Goal: Information Seeking & Learning: Learn about a topic

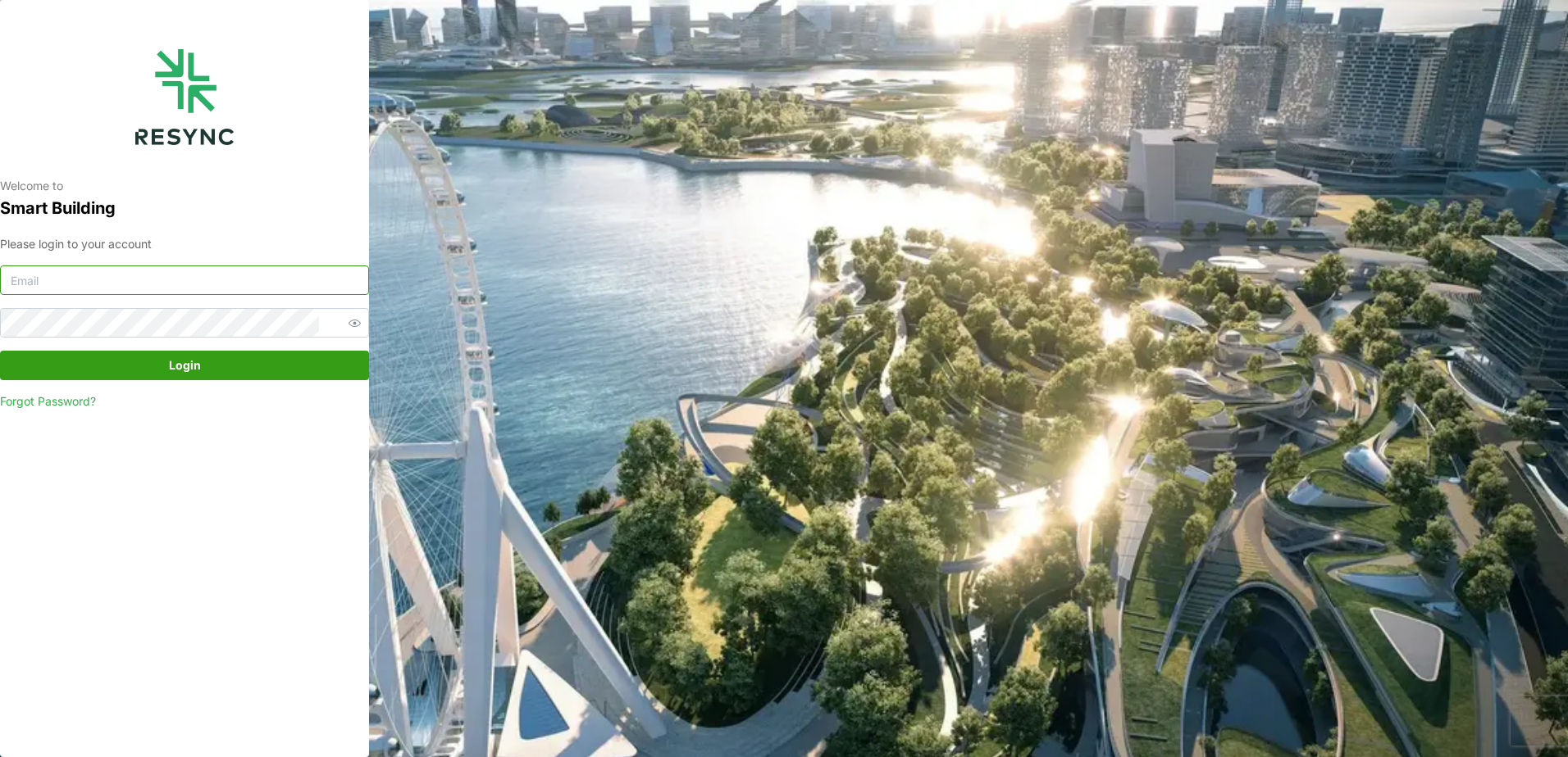
type input "yichen.mao@mesp.meap.com"
click at [168, 373] on span "Login" at bounding box center [184, 366] width 338 height 28
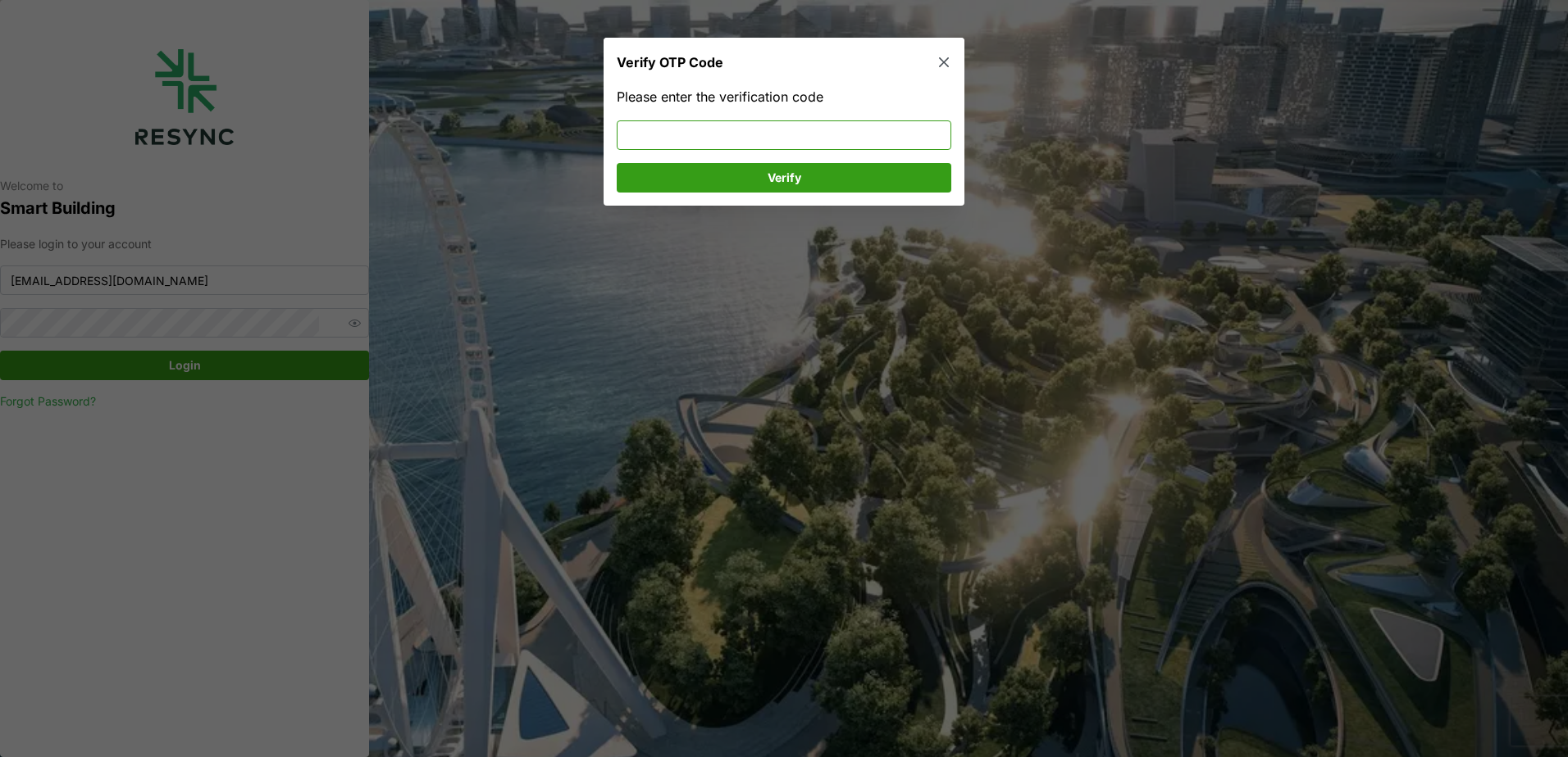
click at [715, 133] on input at bounding box center [783, 135] width 334 height 30
type input "269568"
click at [808, 166] on span "Verify" at bounding box center [784, 177] width 304 height 28
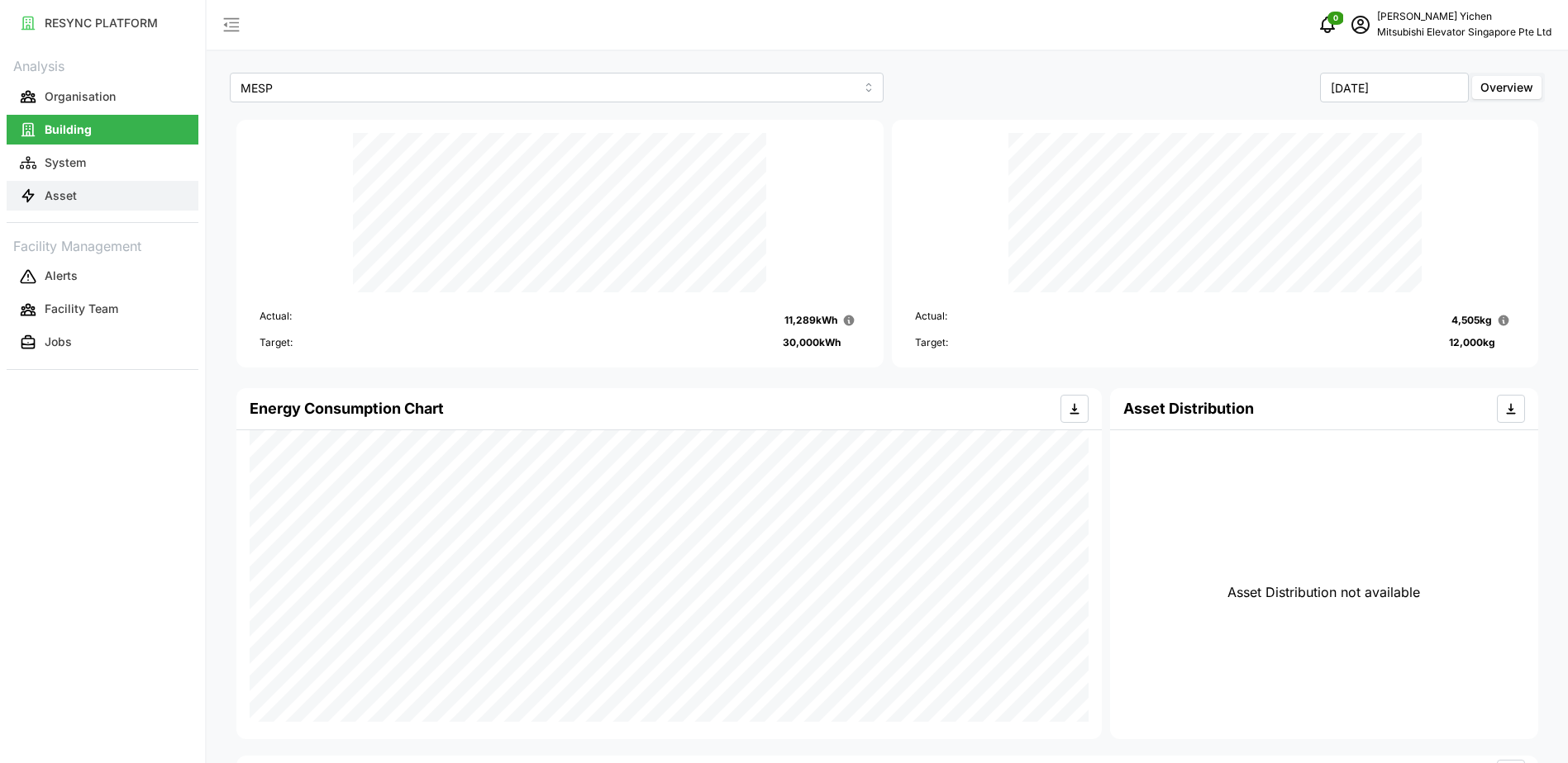
click at [67, 209] on button "Asset" at bounding box center [102, 196] width 192 height 30
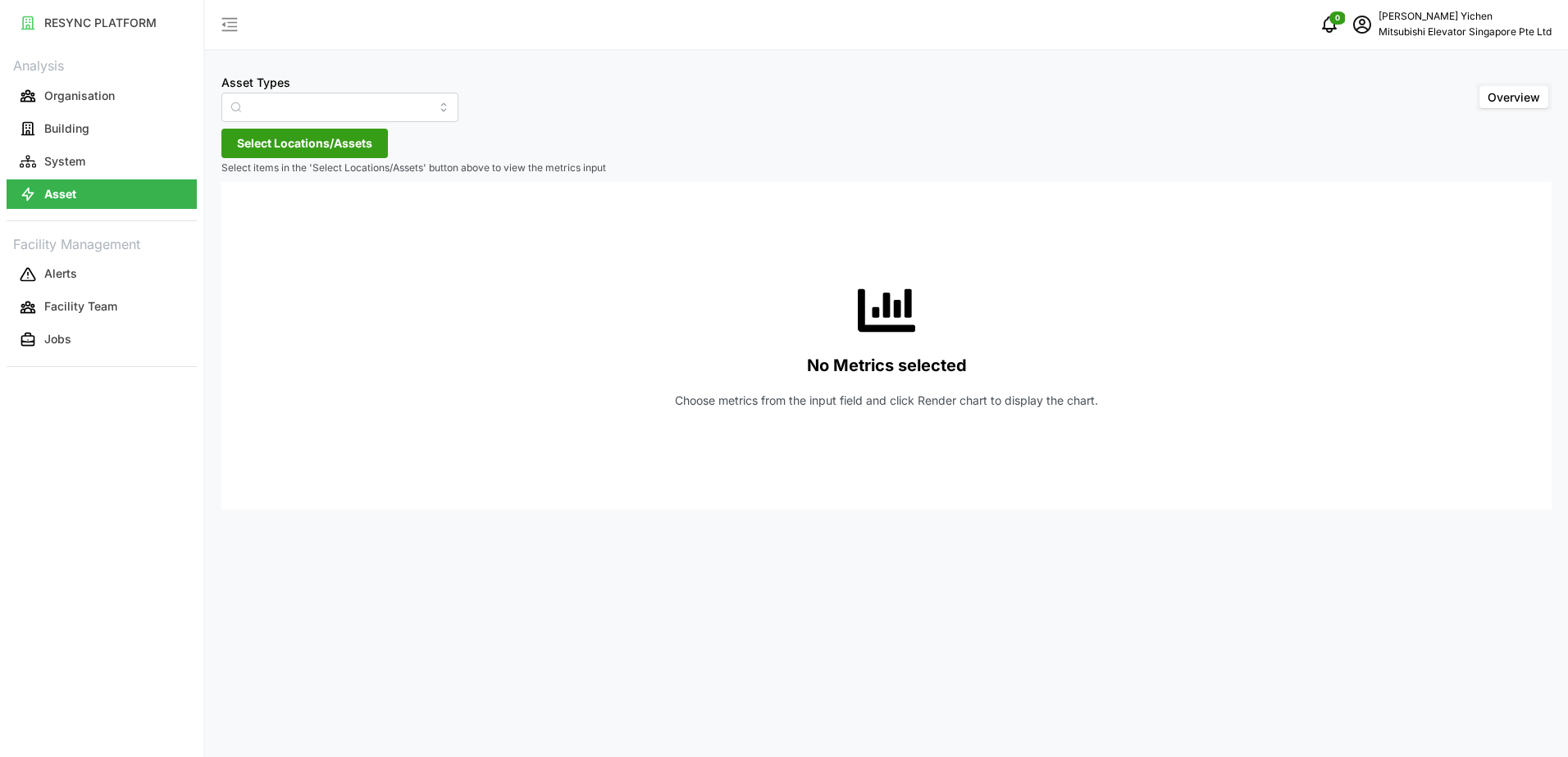
type input "Electrical Meter"
click at [131, 155] on button "System" at bounding box center [102, 162] width 190 height 30
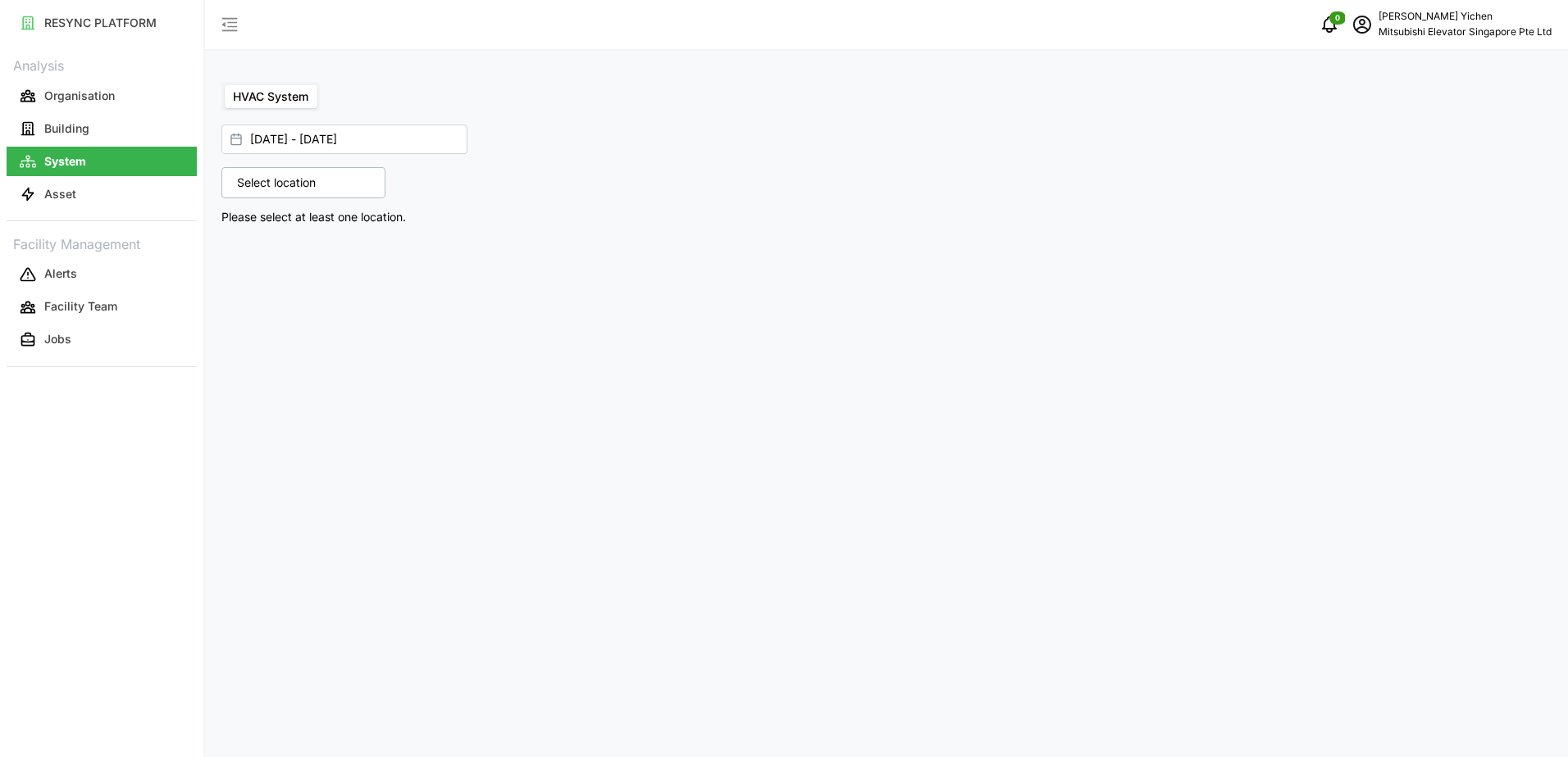
click at [297, 183] on p "Select location" at bounding box center [276, 182] width 95 height 17
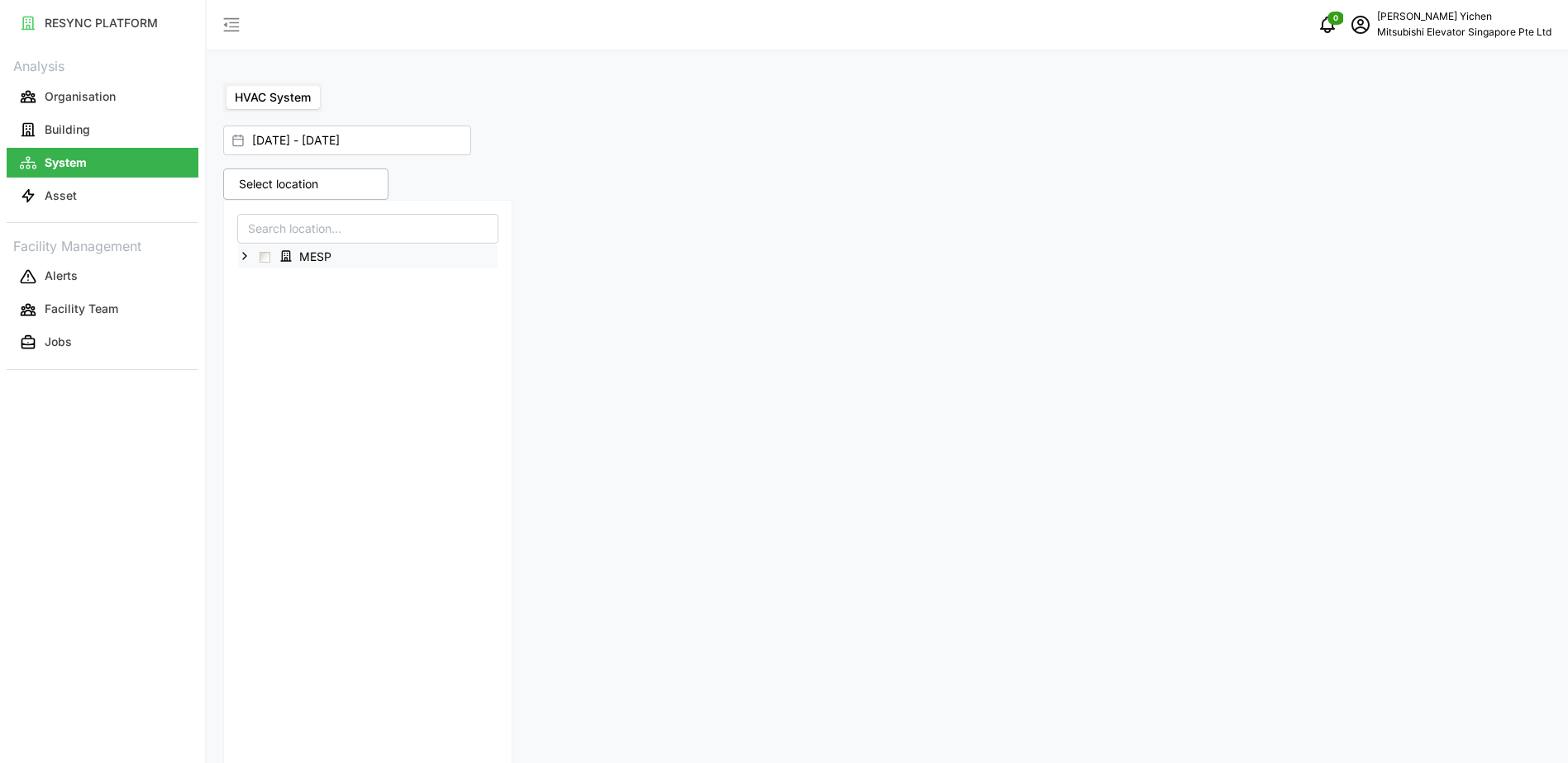
click at [265, 253] on span "Select MESP" at bounding box center [264, 257] width 11 height 11
click at [333, 255] on span "MESP" at bounding box center [307, 256] width 71 height 20
click at [312, 254] on span "MESP" at bounding box center [315, 256] width 32 height 17
click at [67, 192] on p "Asset" at bounding box center [61, 196] width 32 height 17
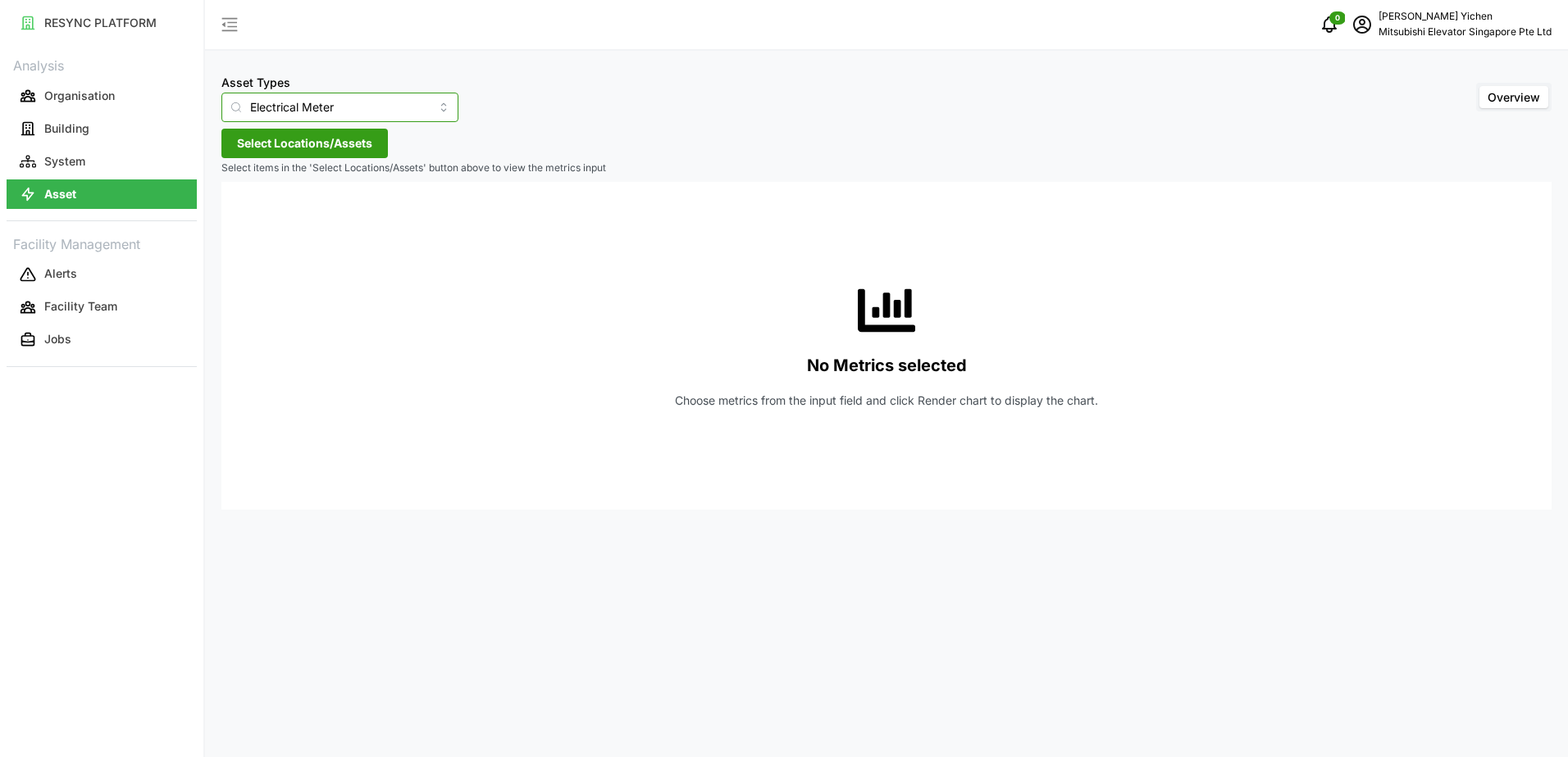
click at [277, 101] on input "Electrical Meter" at bounding box center [340, 107] width 237 height 30
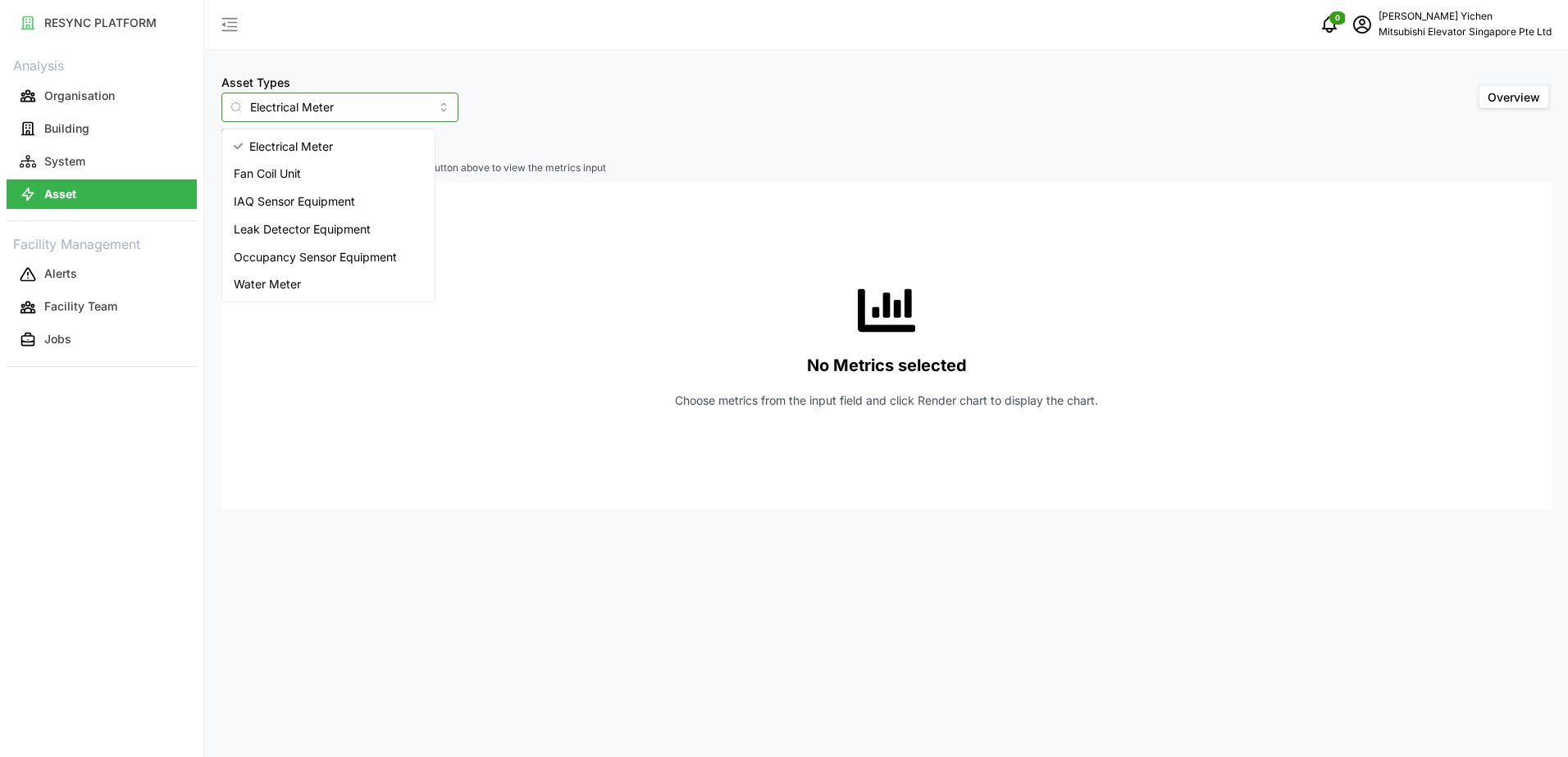
click at [280, 260] on span "Occupancy Sensor Equipment" at bounding box center [316, 257] width 164 height 18
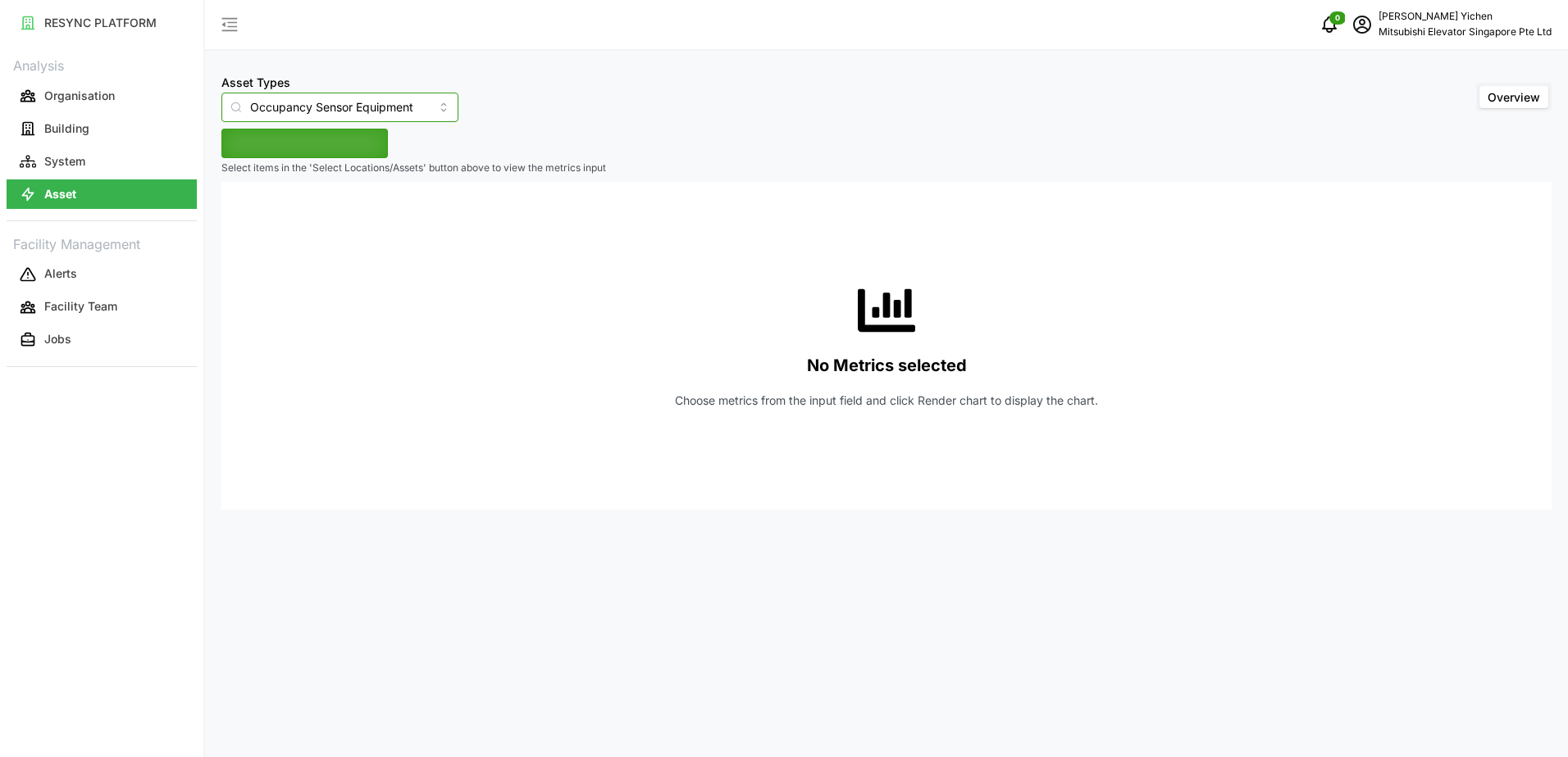
type input "Occupancy Sensor Equipment"
click at [301, 148] on span "Select Locations/Assets" at bounding box center [304, 143] width 135 height 28
click at [259, 223] on span "Select MESP" at bounding box center [262, 218] width 11 height 11
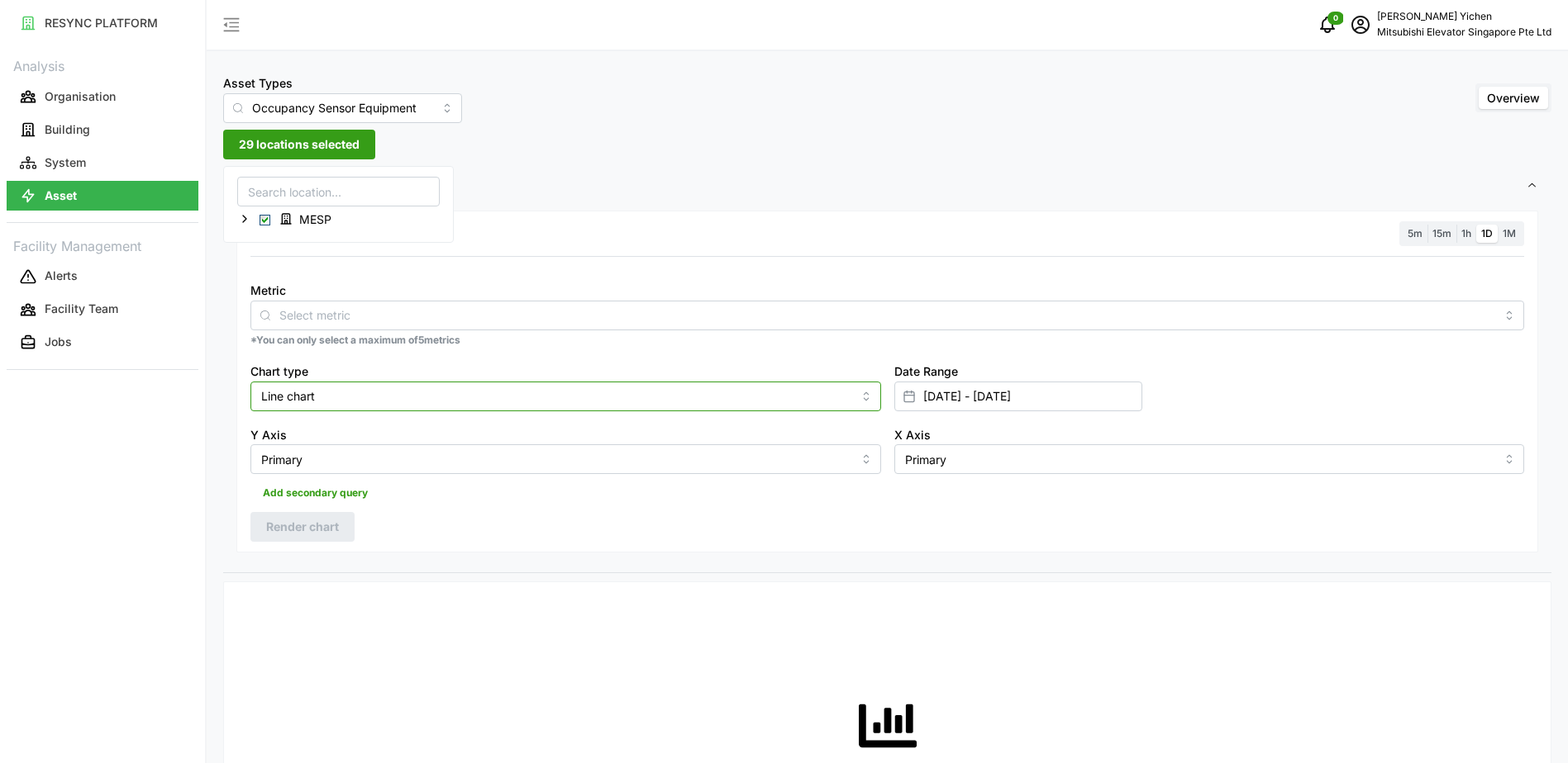
click at [413, 385] on input "Line chart" at bounding box center [565, 396] width 631 height 30
click at [393, 456] on div "Bar chart" at bounding box center [565, 463] width 622 height 28
type input "Bar chart"
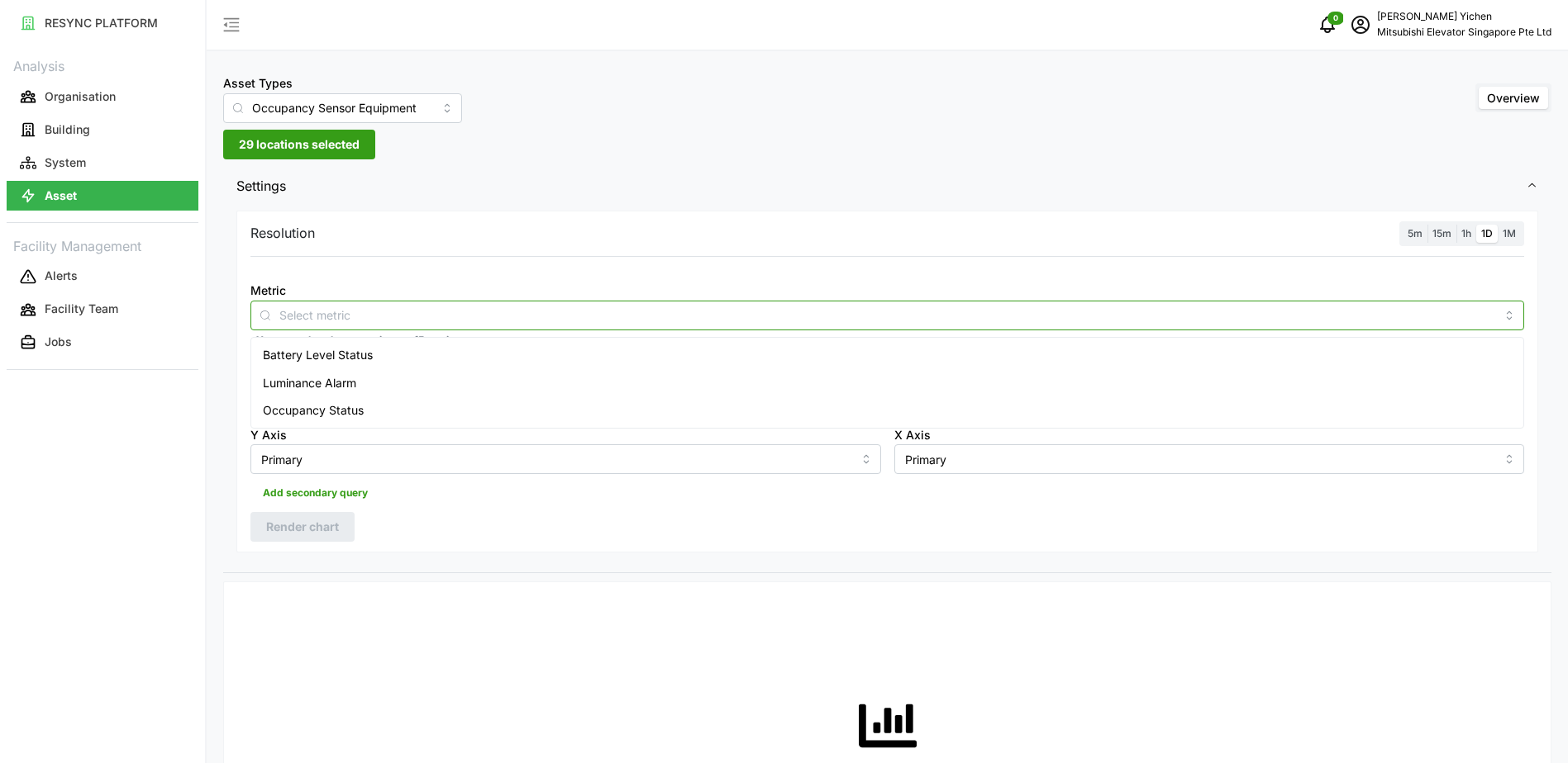
click at [347, 312] on input "Metric" at bounding box center [886, 315] width 1215 height 18
click at [347, 407] on span "Occupancy Status" at bounding box center [312, 410] width 100 height 18
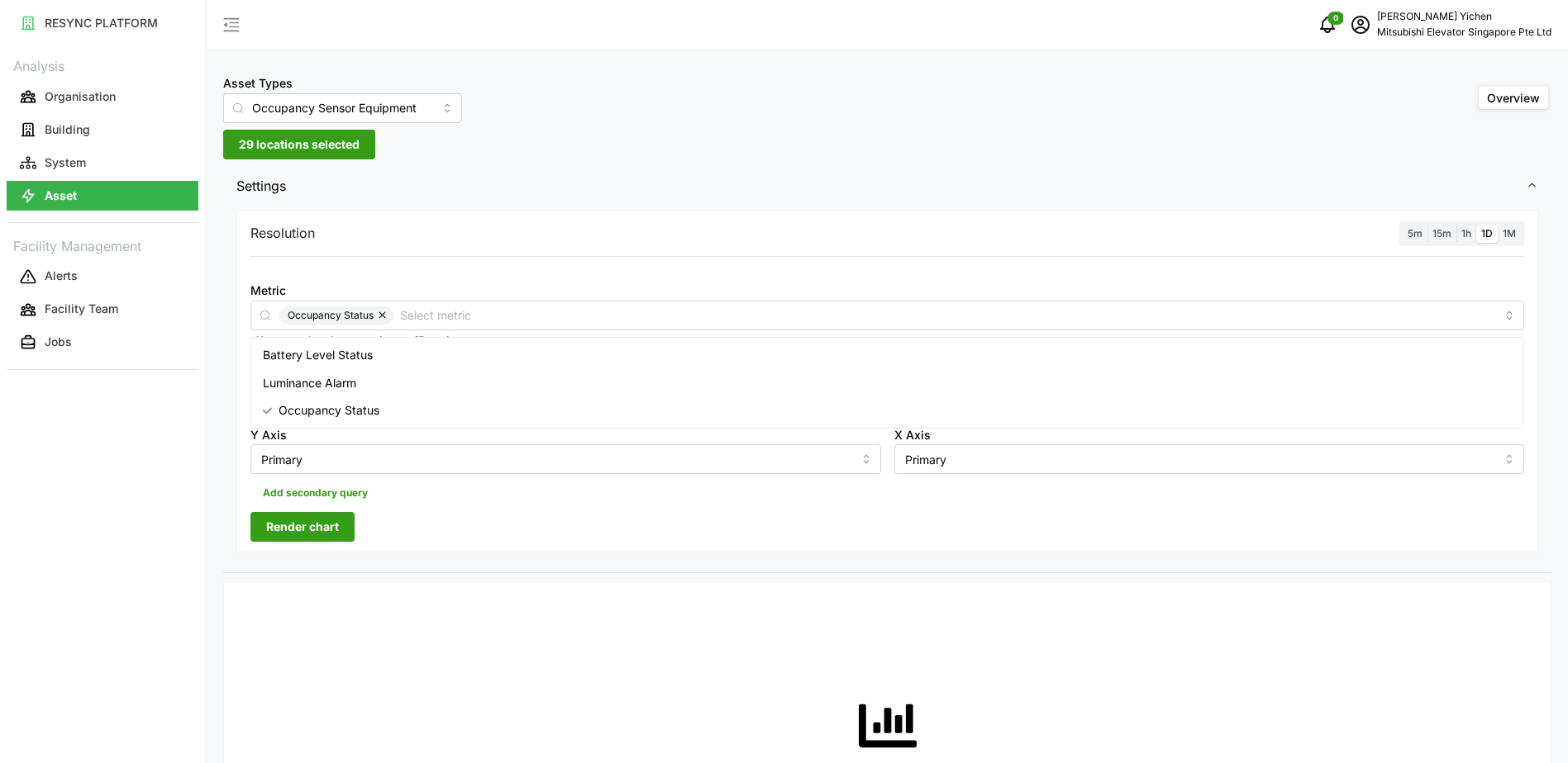
click at [653, 504] on div "Add secondary query" at bounding box center [887, 490] width 1274 height 32
click at [293, 141] on span "29 locations selected" at bounding box center [298, 144] width 120 height 28
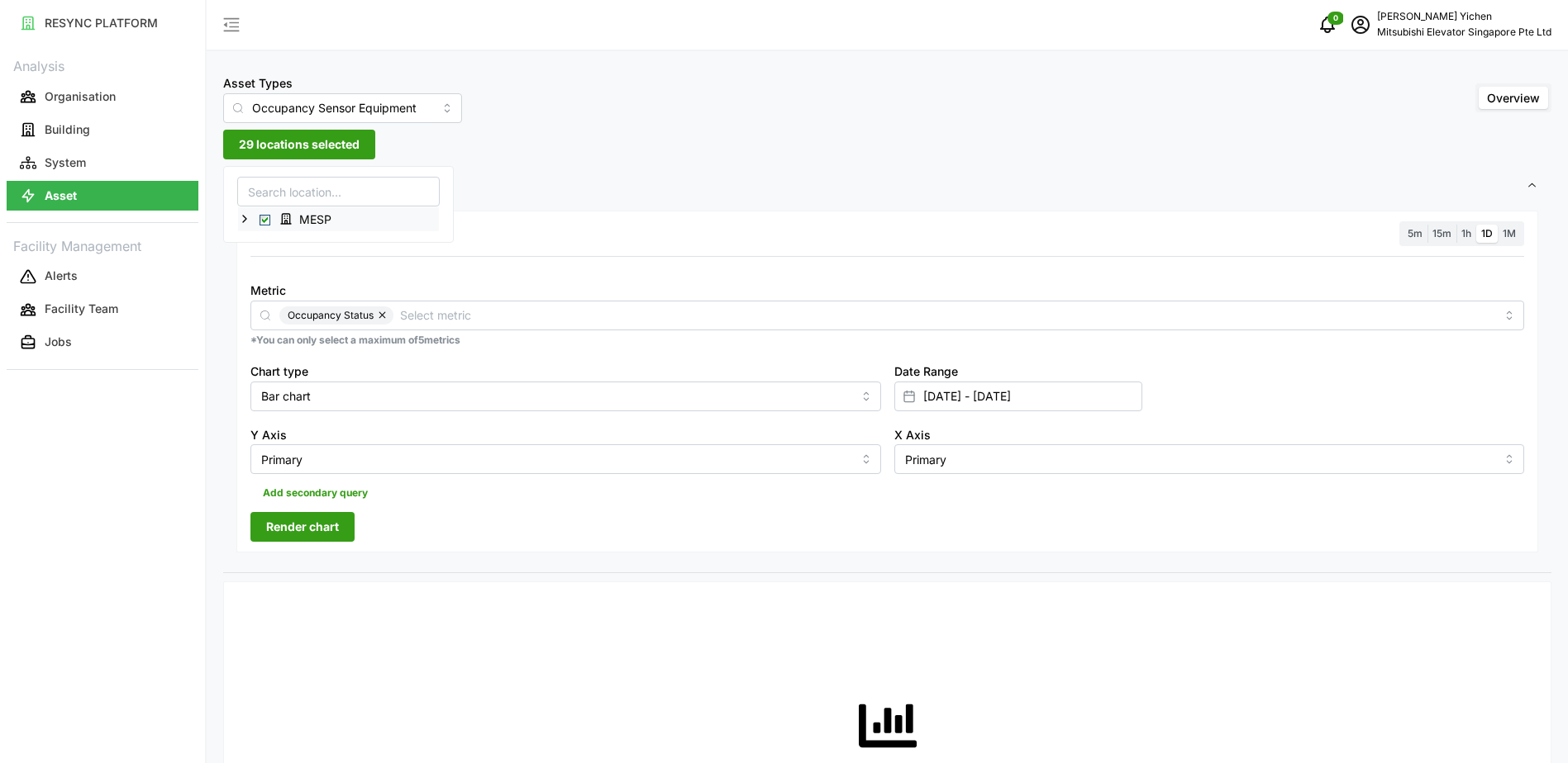
click at [257, 219] on div "MESP" at bounding box center [339, 220] width 201 height 24
click at [265, 222] on span "Select MESP" at bounding box center [264, 220] width 11 height 11
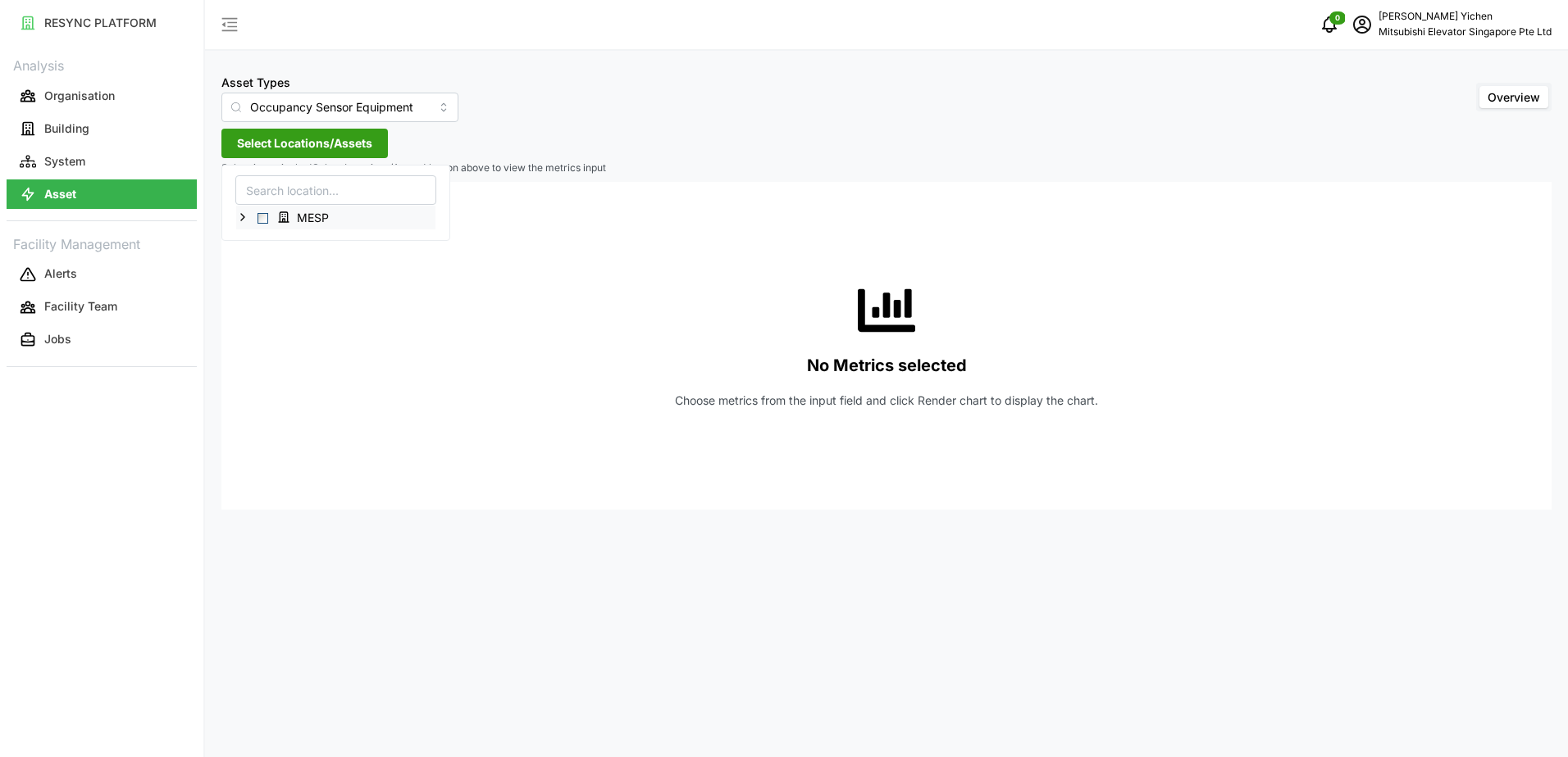
click at [239, 219] on icon at bounding box center [243, 217] width 13 height 13
click at [275, 288] on span "Select Level 03" at bounding box center [275, 289] width 11 height 11
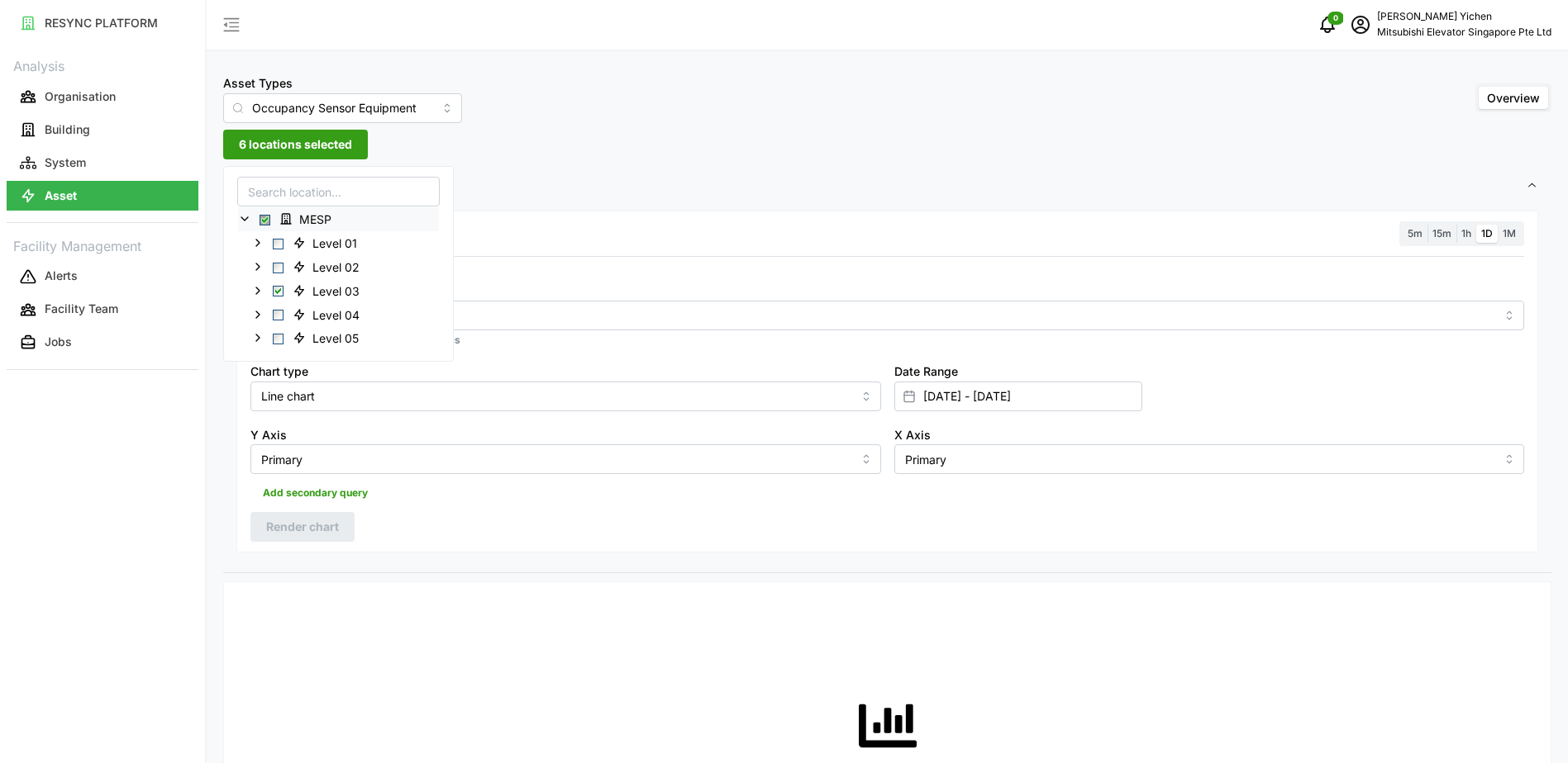
click at [646, 99] on div "Asset Types Occupancy Sensor Equipment Overview" at bounding box center [887, 97] width 1329 height 51
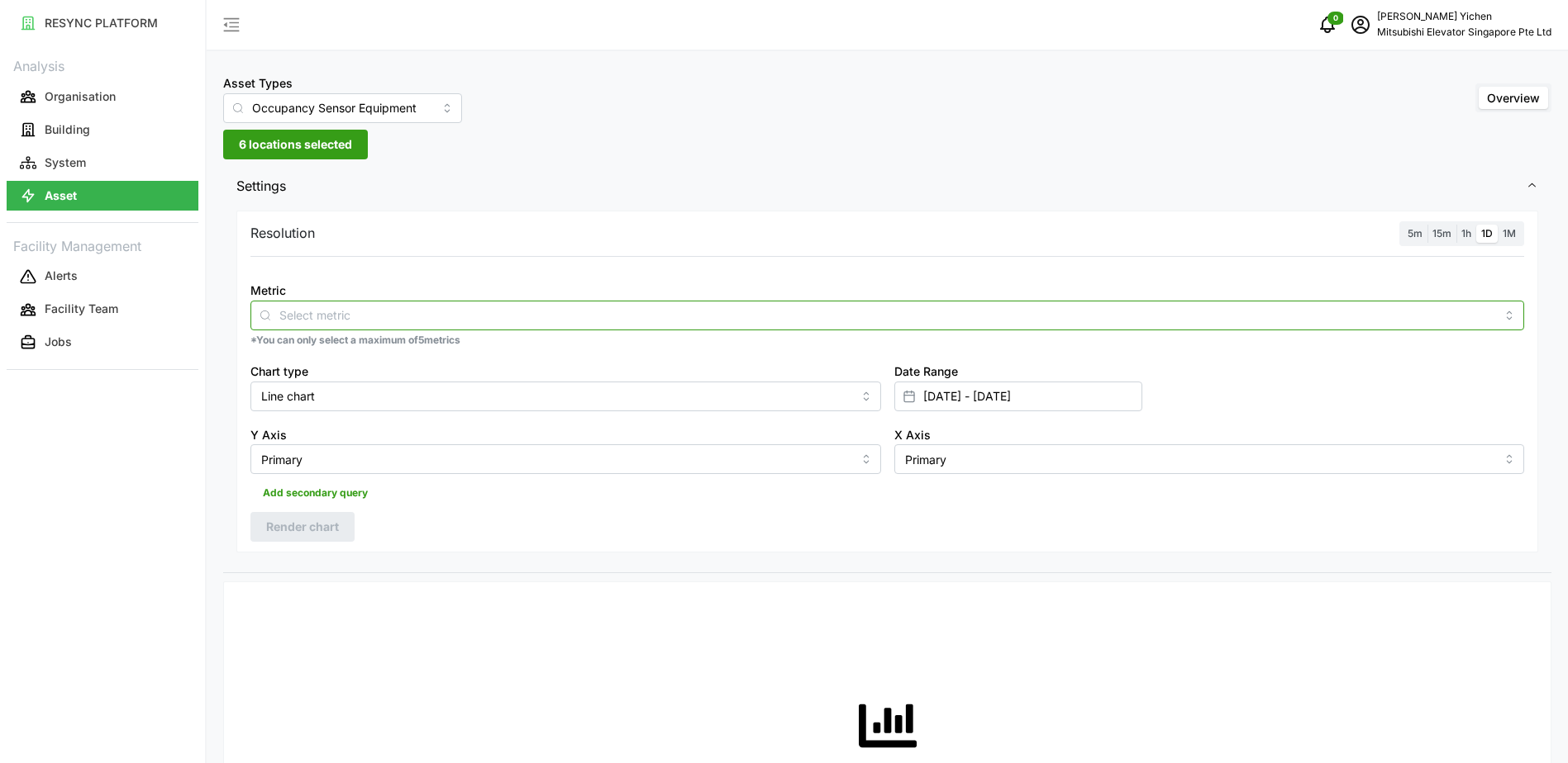
click at [400, 311] on input "Metric" at bounding box center [886, 315] width 1215 height 18
click at [353, 414] on span "Occupancy Status" at bounding box center [312, 410] width 100 height 18
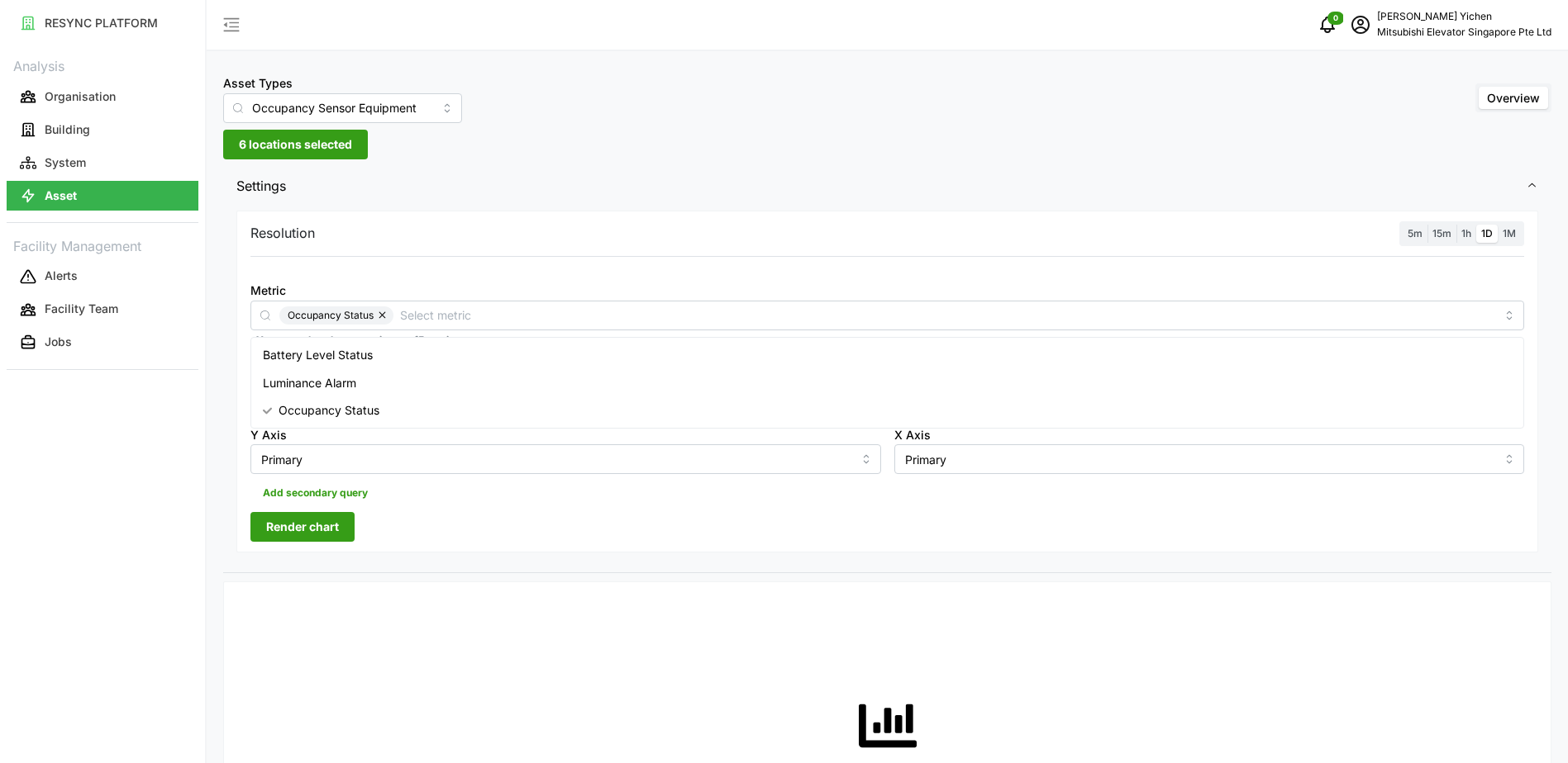
click at [319, 149] on span "6 locations selected" at bounding box center [295, 144] width 113 height 28
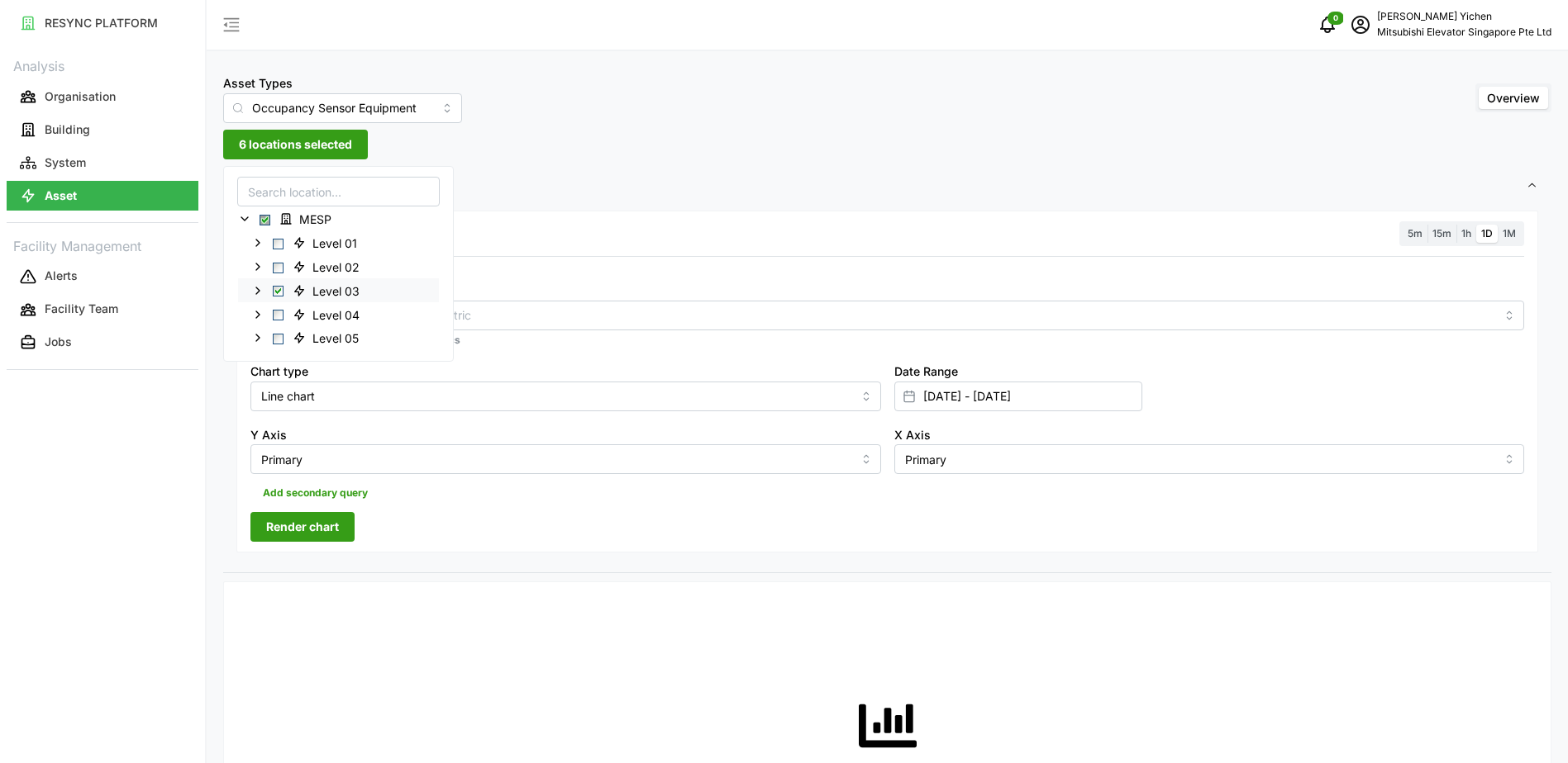
click at [254, 287] on icon at bounding box center [257, 290] width 13 height 13
click at [318, 532] on span "Render chart" at bounding box center [302, 527] width 73 height 28
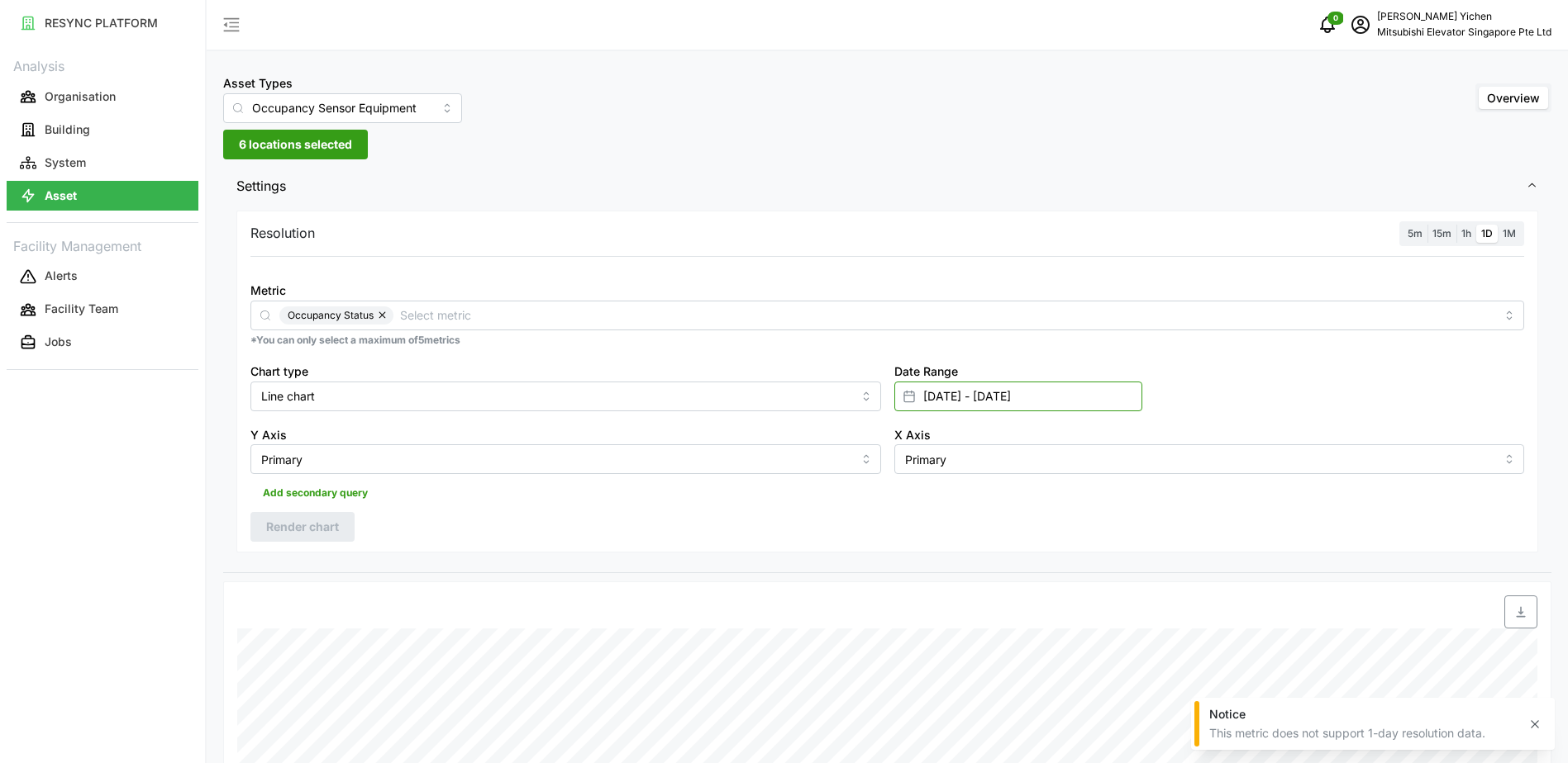
click at [966, 394] on input "[DATE] - [DATE]" at bounding box center [1019, 396] width 248 height 30
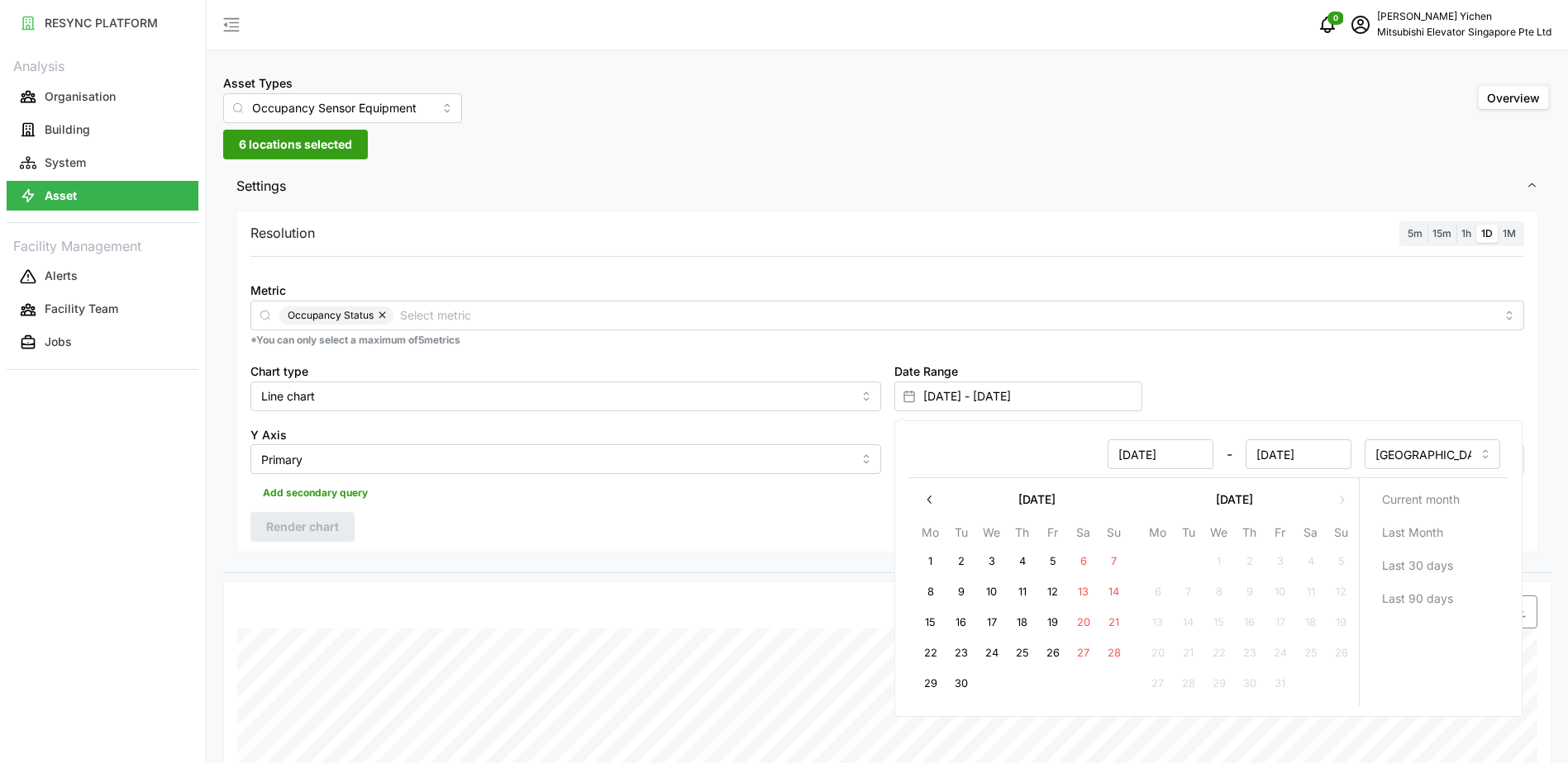
click at [1110, 656] on button "28" at bounding box center [1113, 654] width 30 height 30
type input "[DATE] - [DATE]"
type input "[DATE]"
click at [963, 688] on button "30" at bounding box center [960, 685] width 30 height 30
type input "[DATE] - [DATE]"
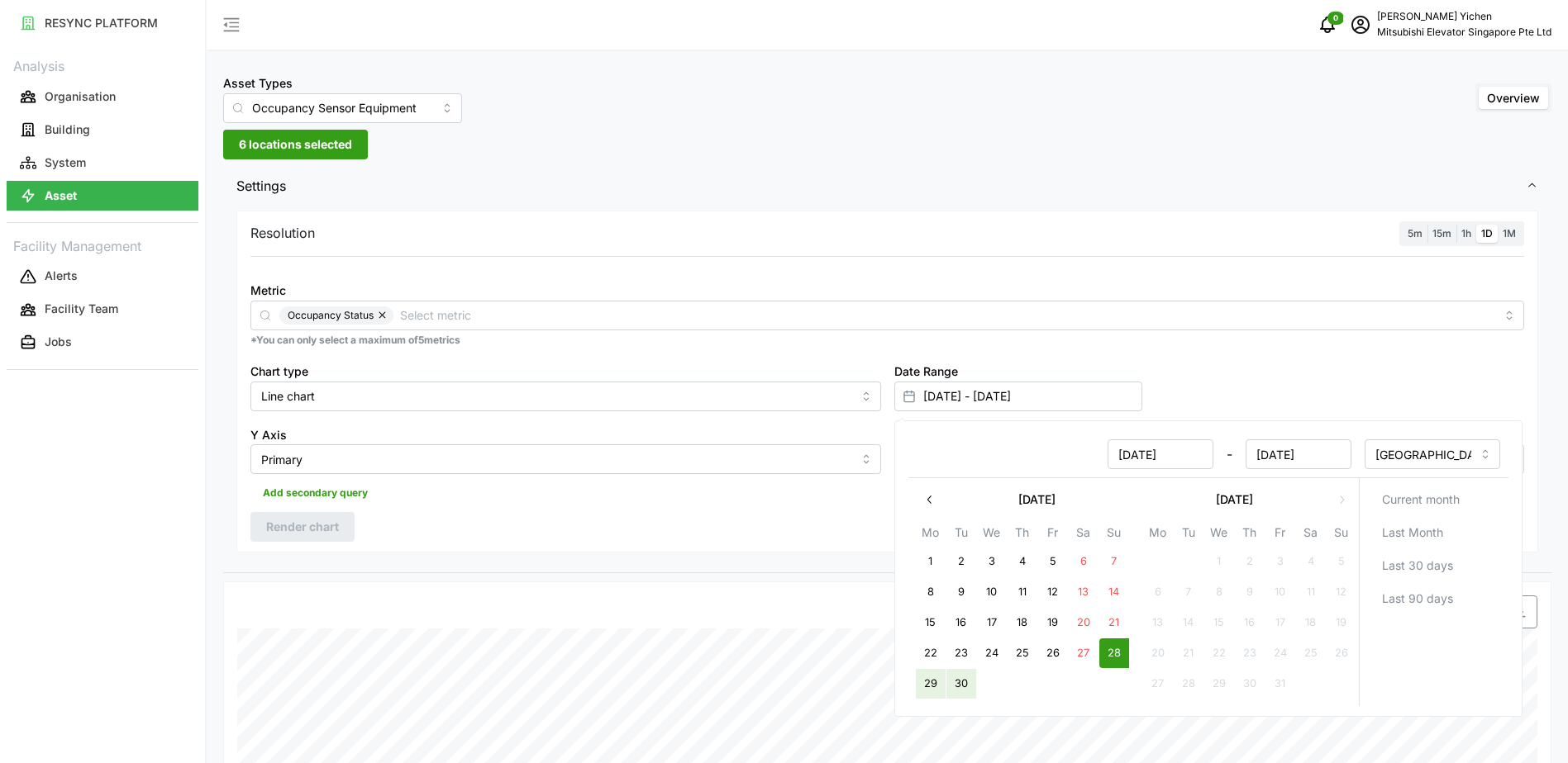
type input "[DATE]"
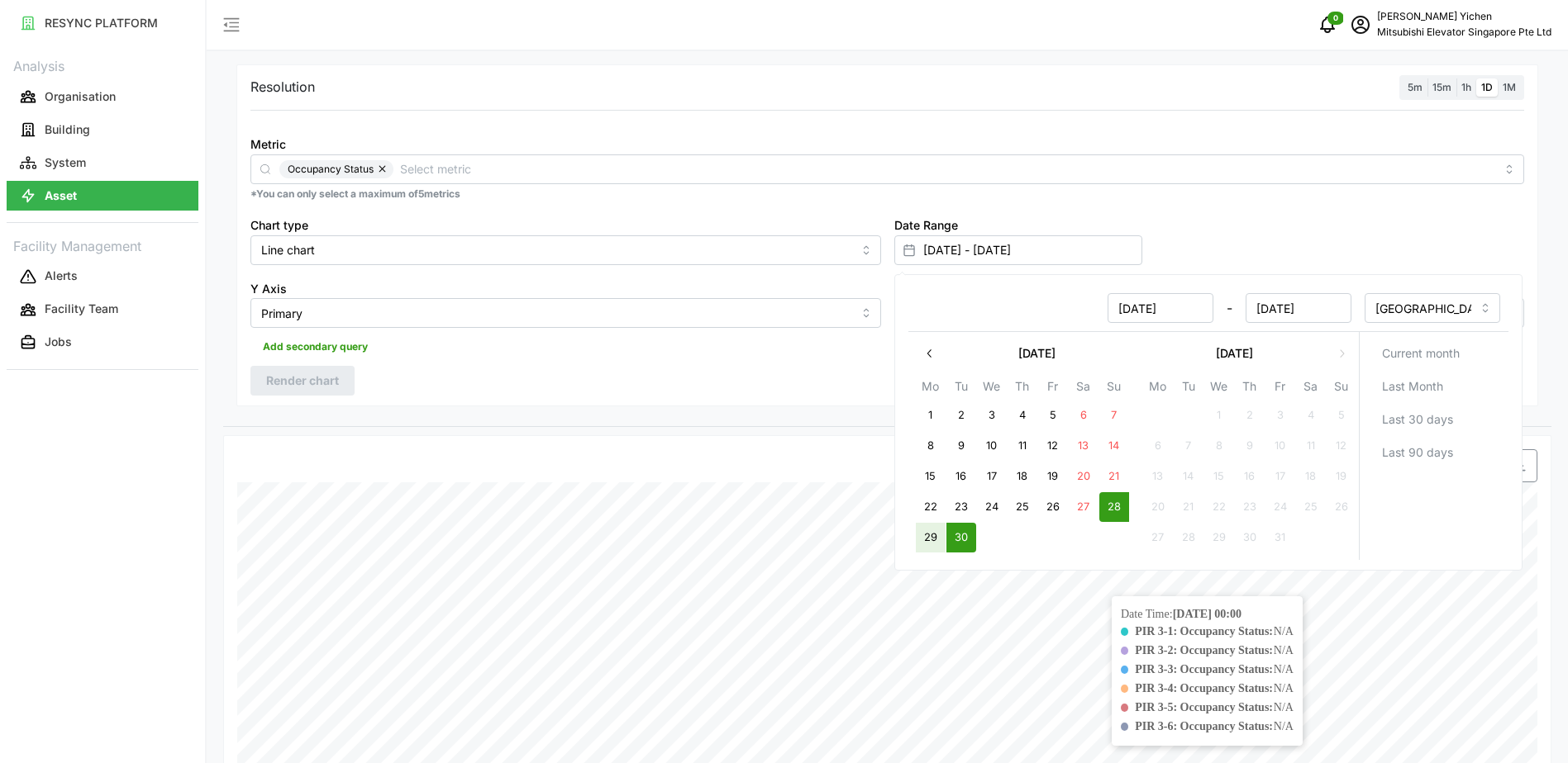
scroll to position [331, 0]
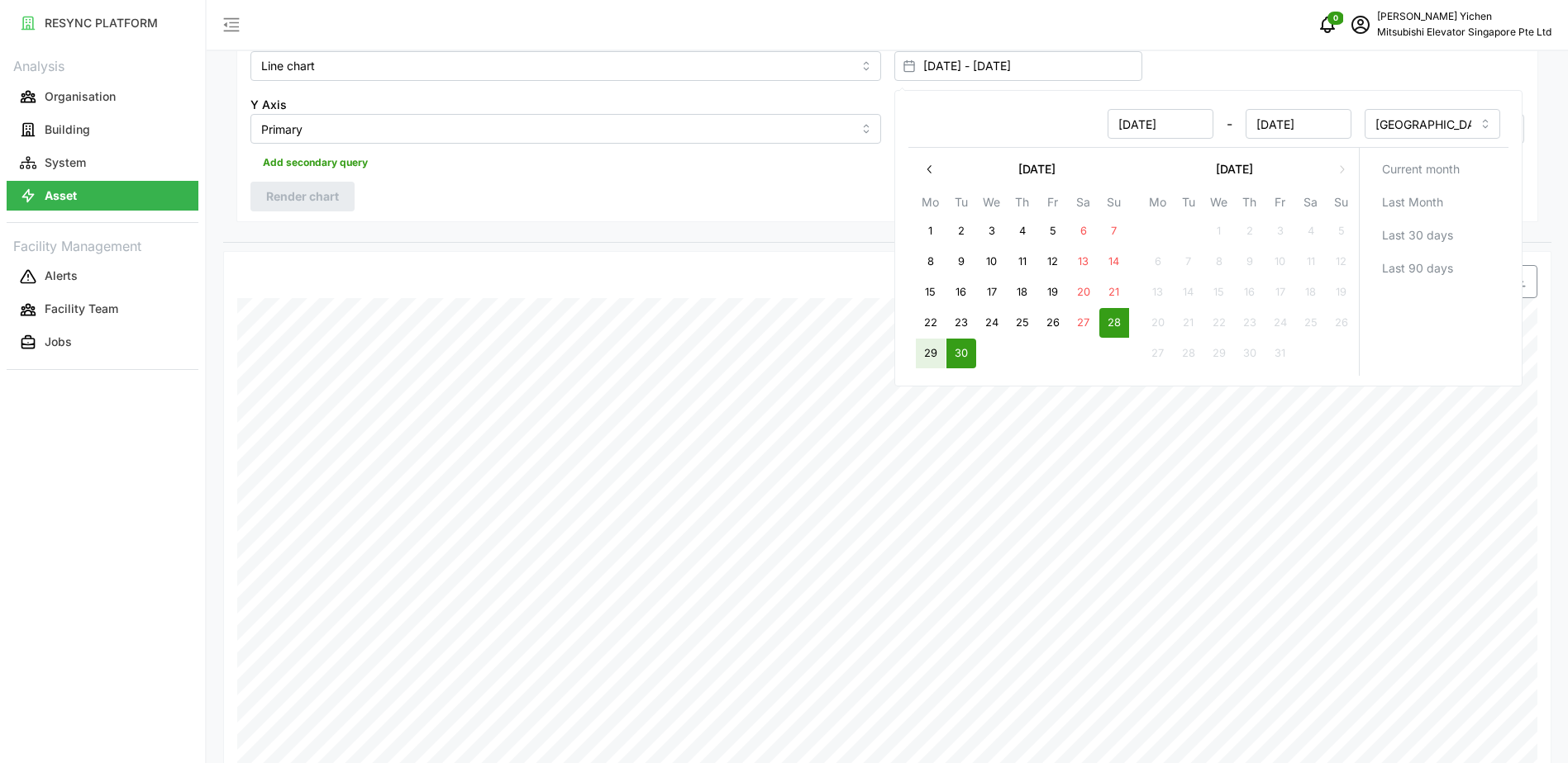
click at [768, 262] on div at bounding box center [1050, 281] width 985 height 47
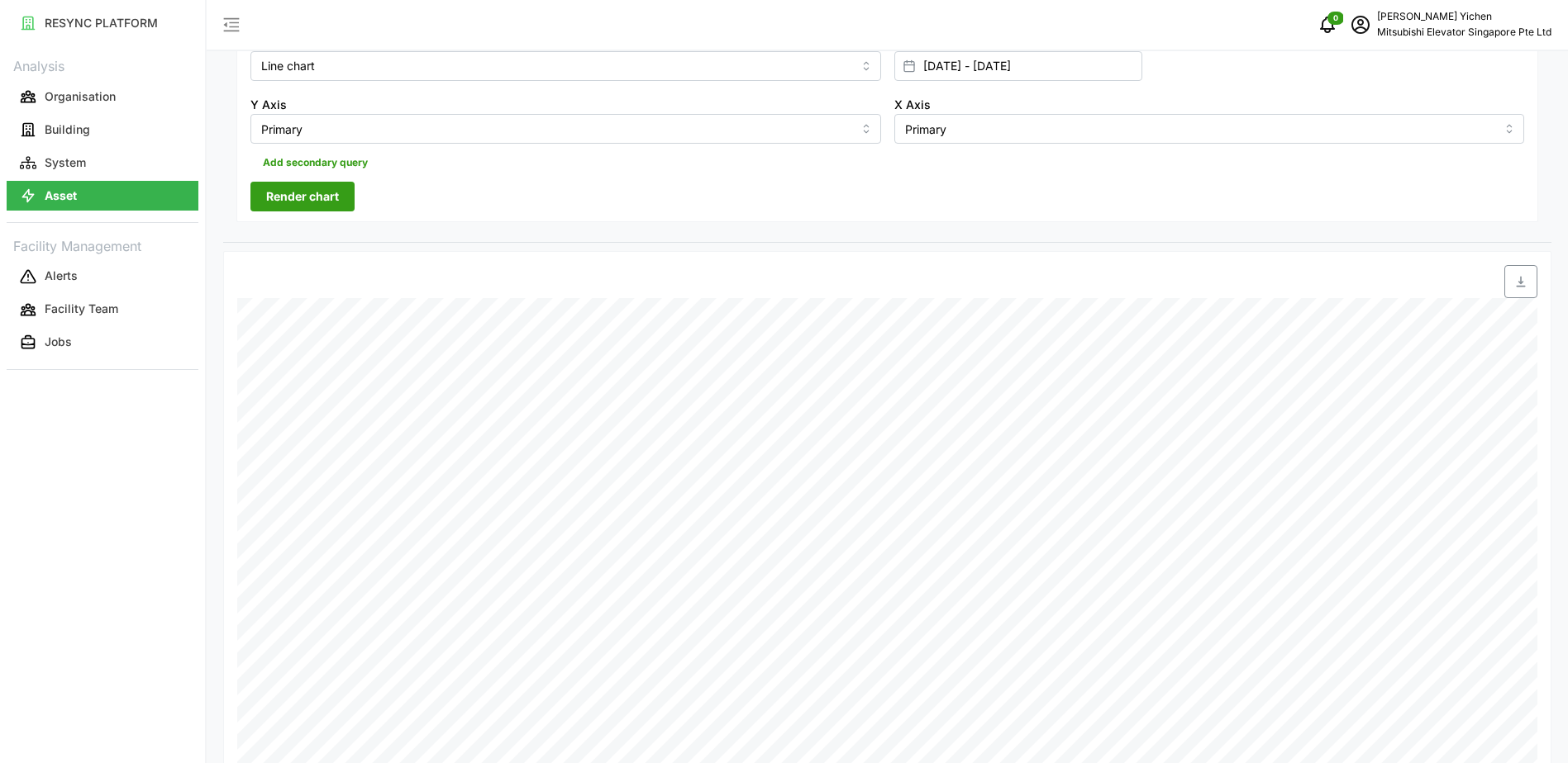
click at [302, 182] on div "Resolution 5m 15m 1h 1D 1M Metric Occupancy Status *You can only select a maxim…" at bounding box center [887, 51] width 1302 height 343
click at [317, 201] on span "Render chart" at bounding box center [302, 197] width 73 height 28
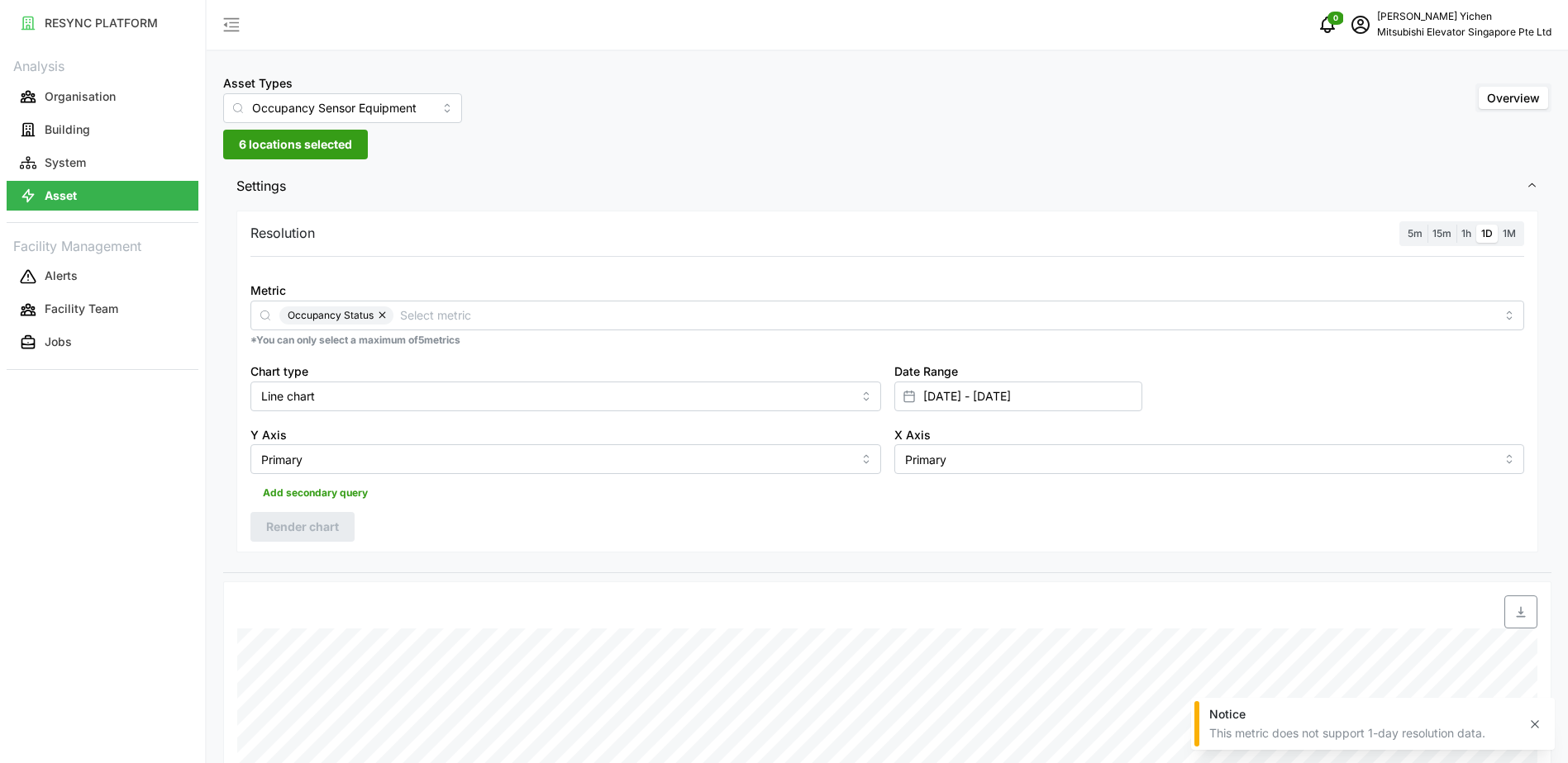
click at [1417, 233] on span "5m" at bounding box center [1414, 233] width 15 height 12
click at [1402, 225] on input "5m" at bounding box center [1402, 225] width 0 height 0
click at [346, 529] on button "Render chart" at bounding box center [302, 528] width 104 height 30
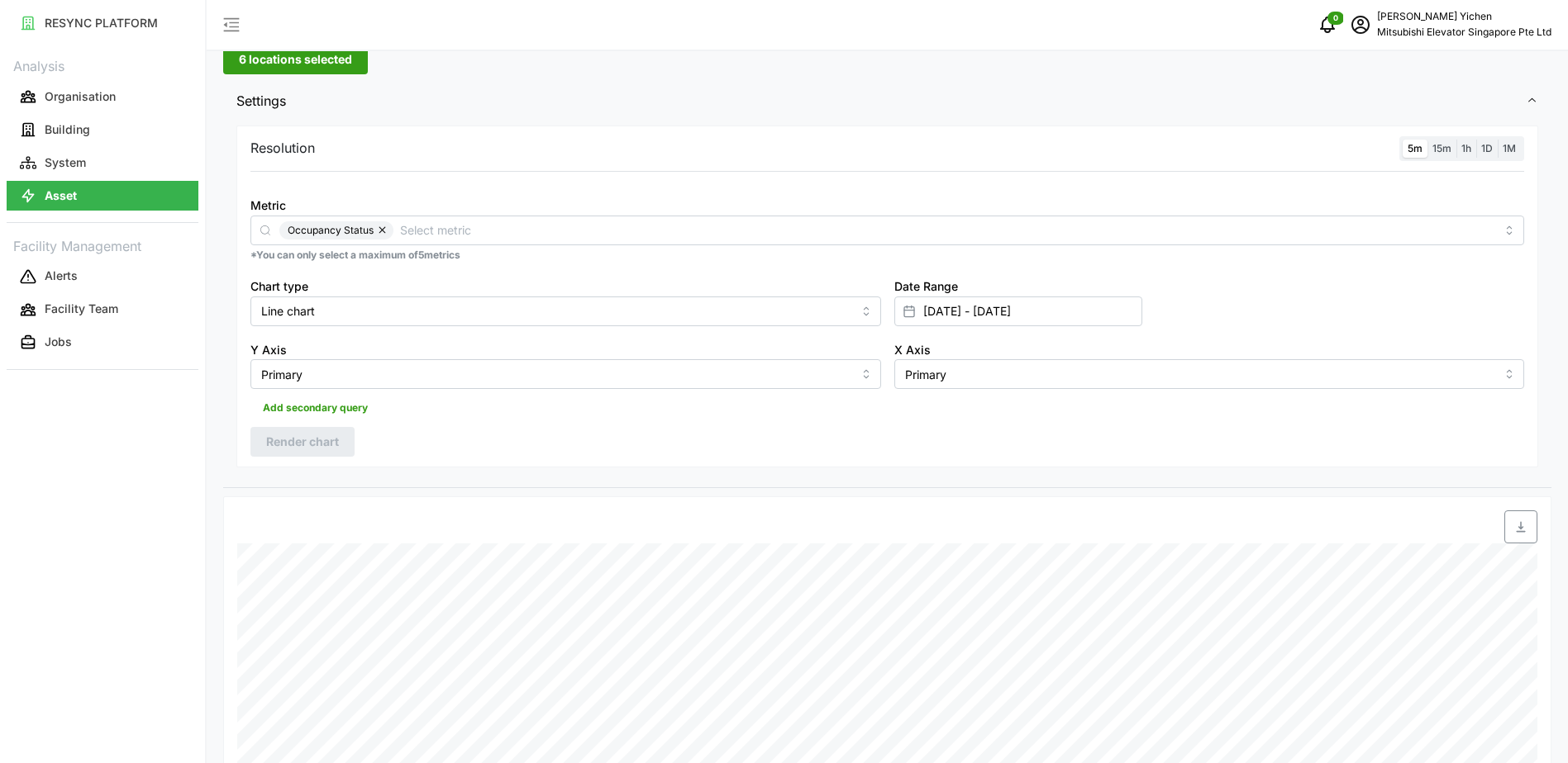
scroll to position [81, 0]
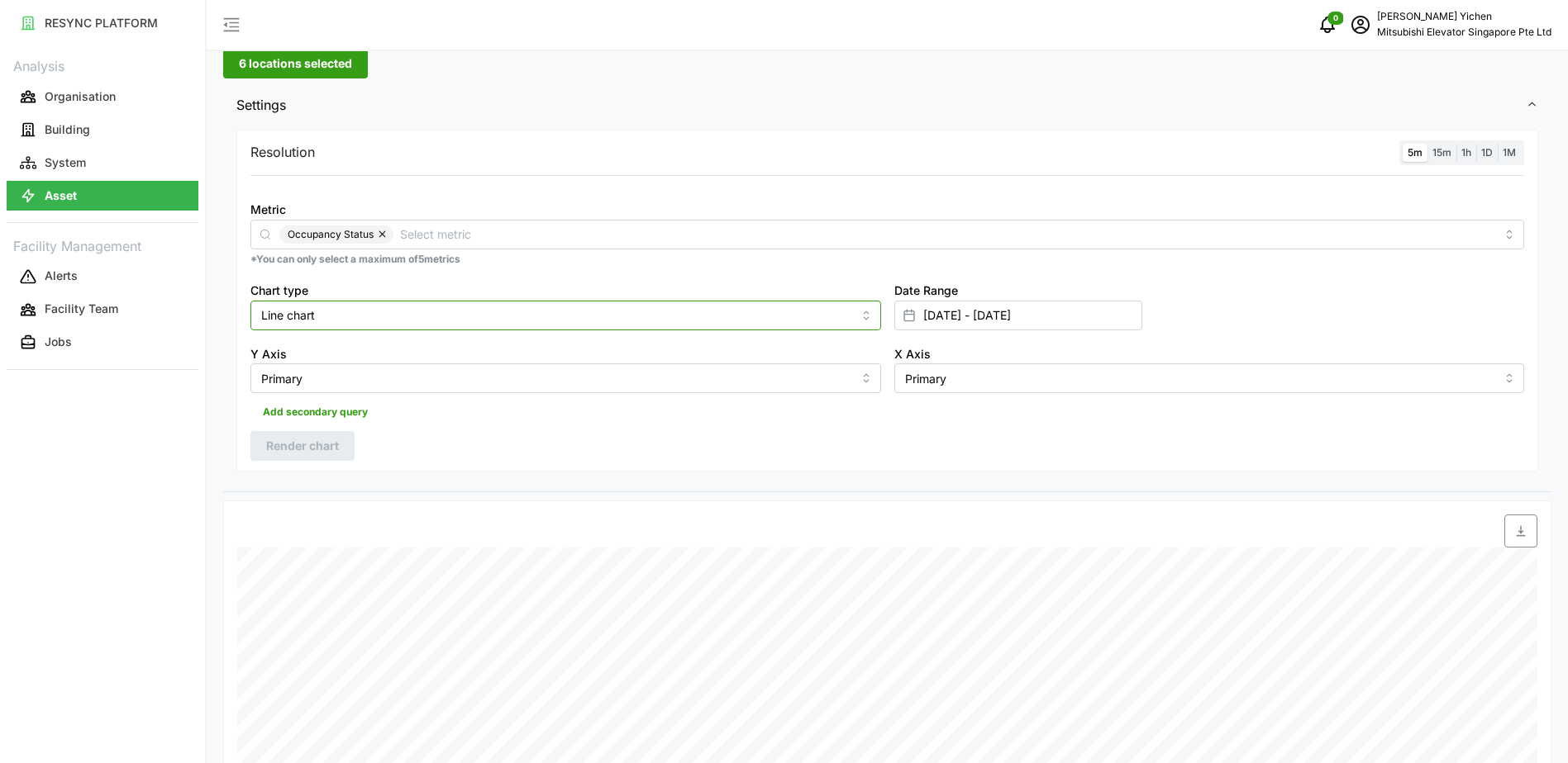
click at [331, 306] on input "Line chart" at bounding box center [565, 316] width 631 height 30
click at [331, 379] on div "Bar chart" at bounding box center [565, 382] width 622 height 28
type input "Bar chart"
click at [326, 444] on span "Render chart" at bounding box center [302, 446] width 73 height 28
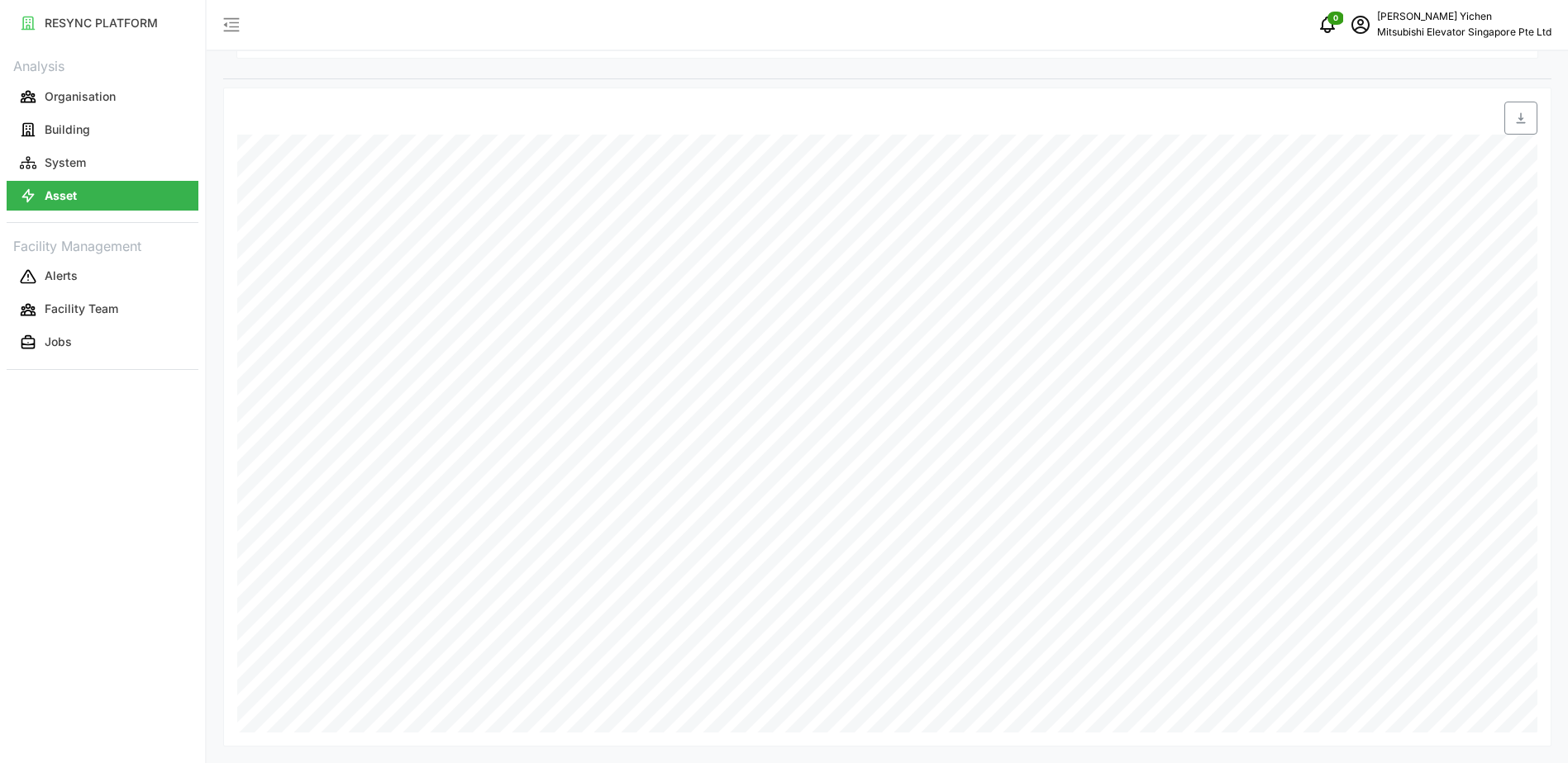
scroll to position [0, 0]
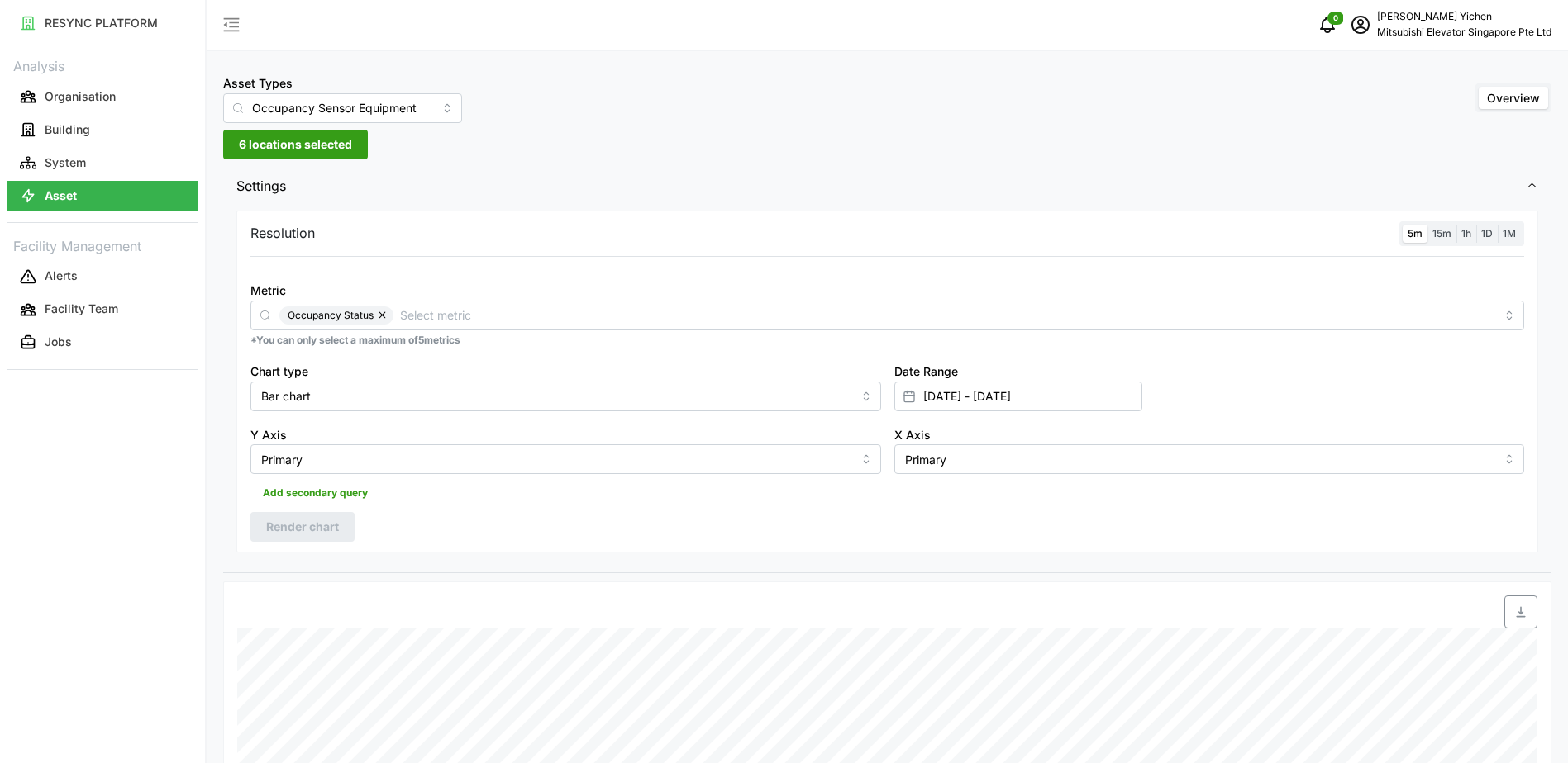
click at [1444, 230] on span "15m" at bounding box center [1441, 233] width 19 height 12
click at [1427, 225] on input "15m" at bounding box center [1427, 225] width 0 height 0
click at [304, 523] on span "Render chart" at bounding box center [302, 527] width 73 height 28
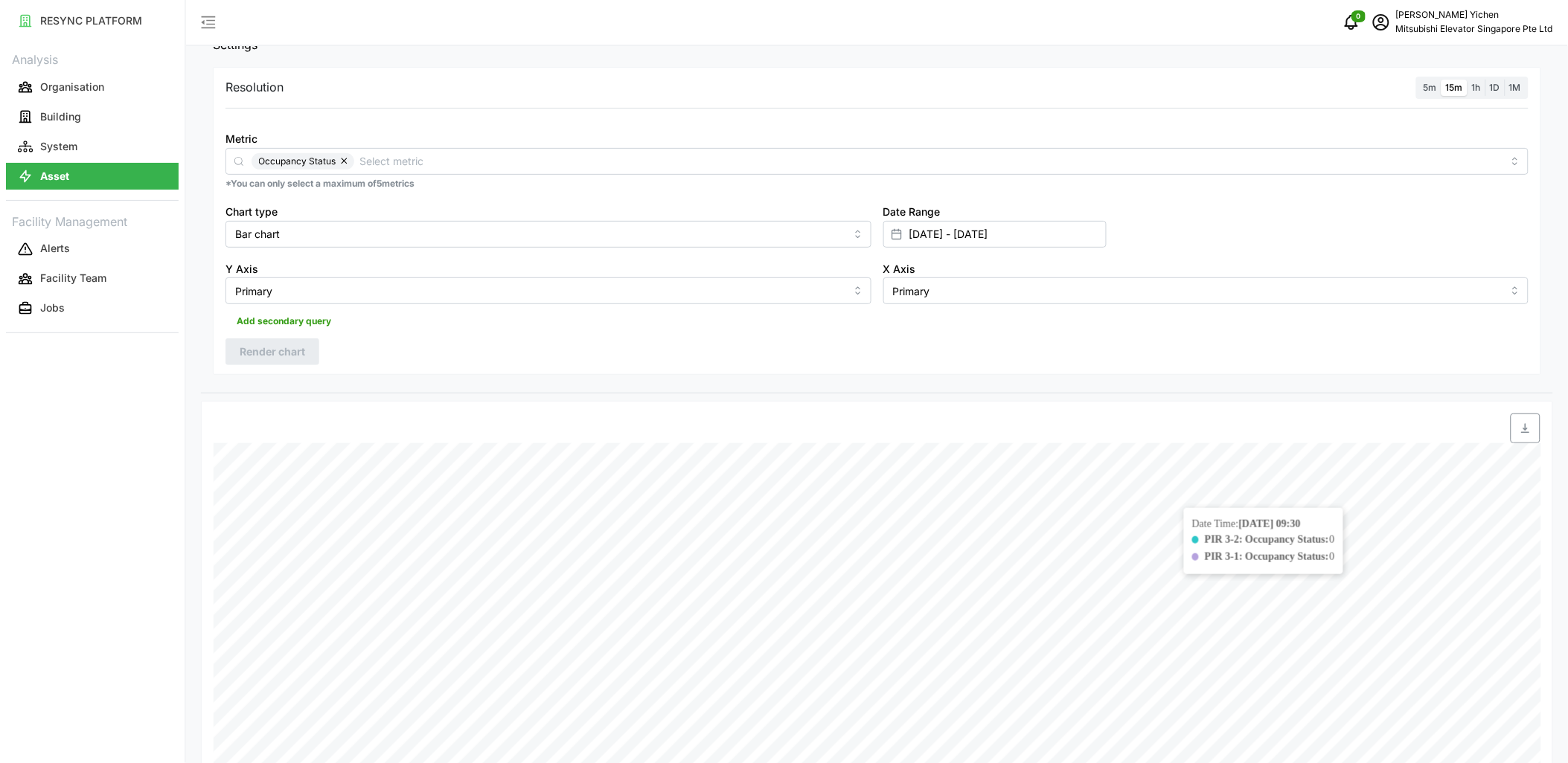
scroll to position [114, 0]
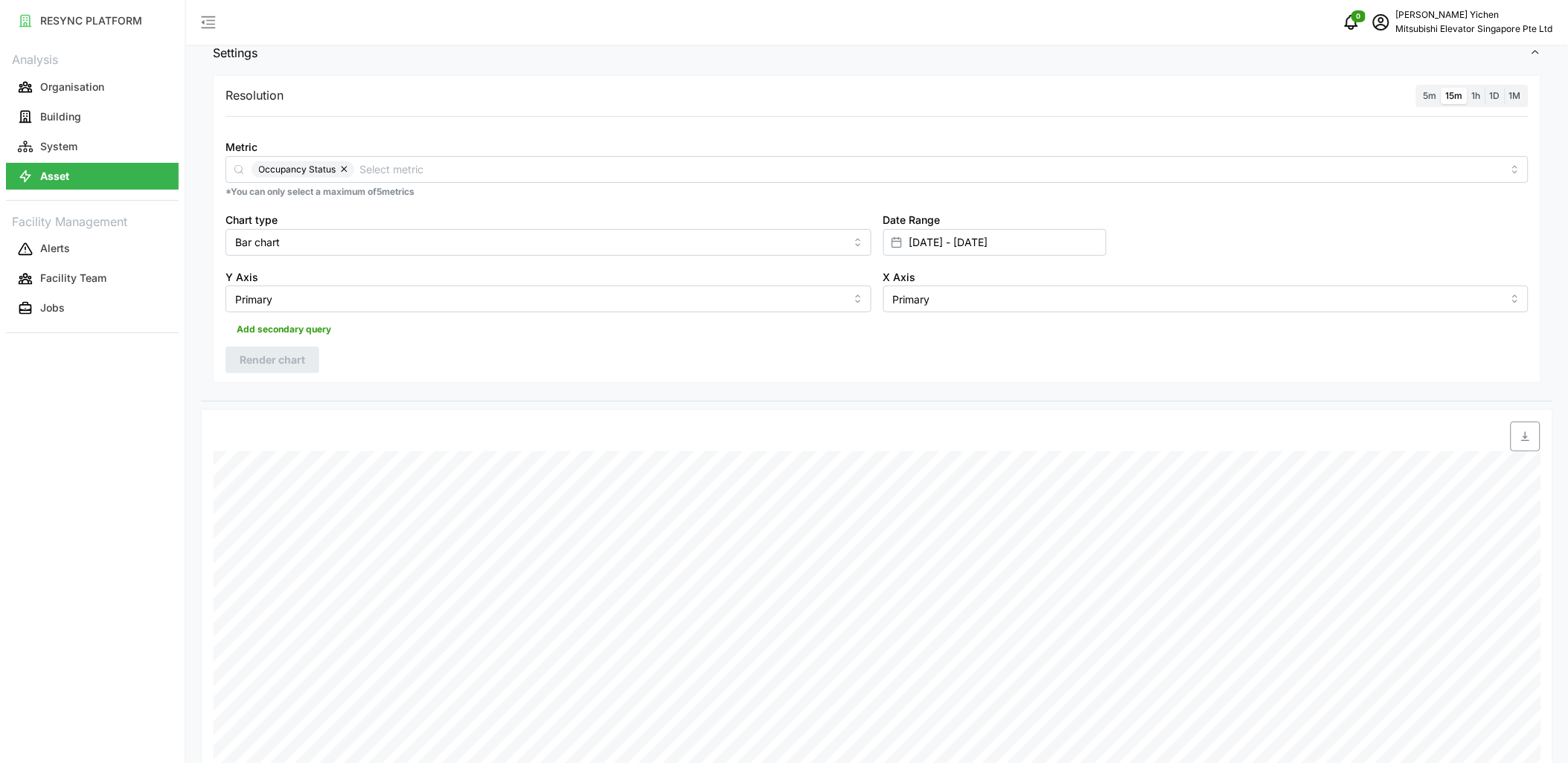
click at [1422, 93] on span "1h" at bounding box center [1477, 96] width 9 height 11
click at [1422, 88] on input "1h" at bounding box center [1468, 88] width 0 height 0
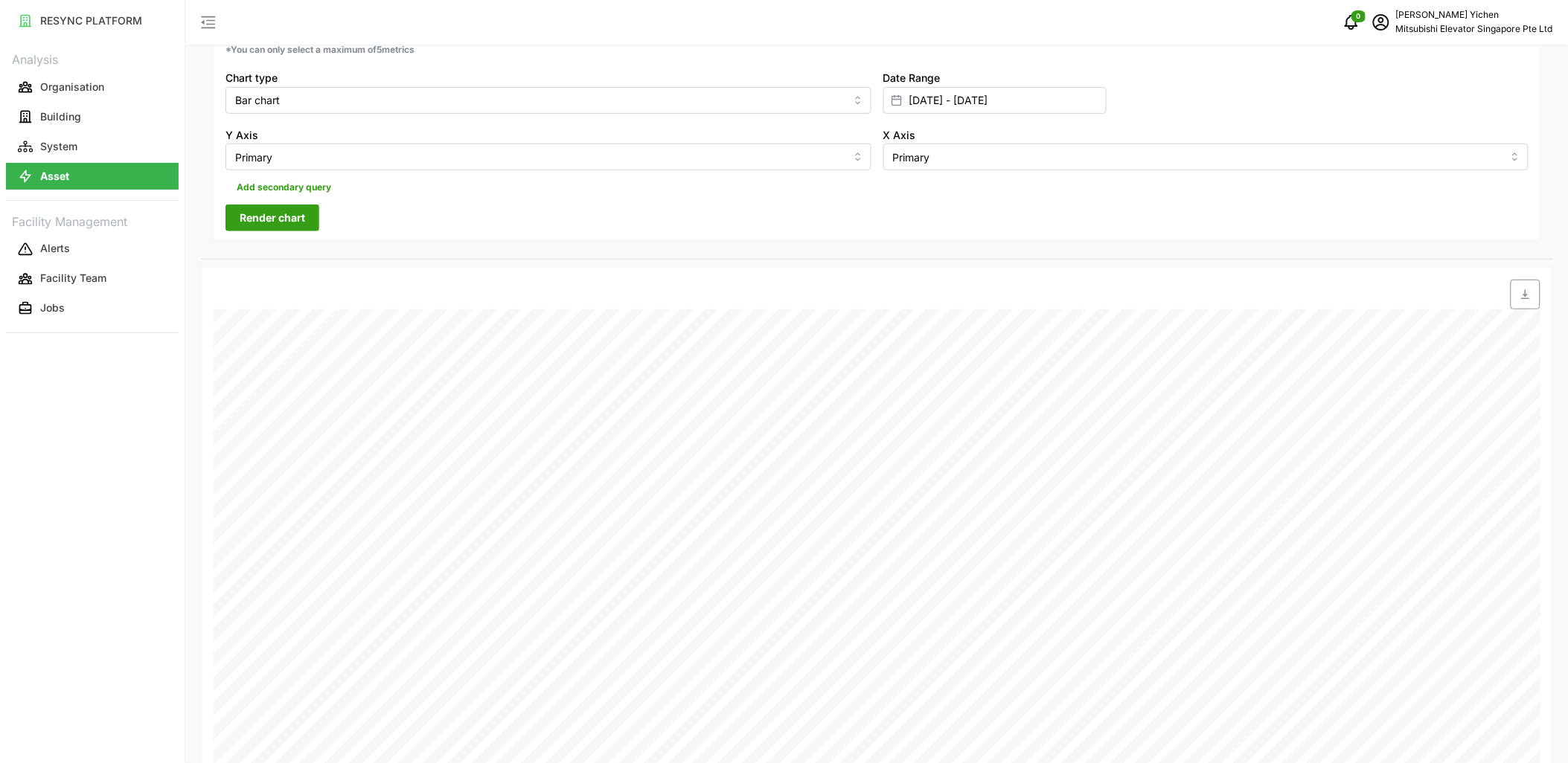
scroll to position [32, 0]
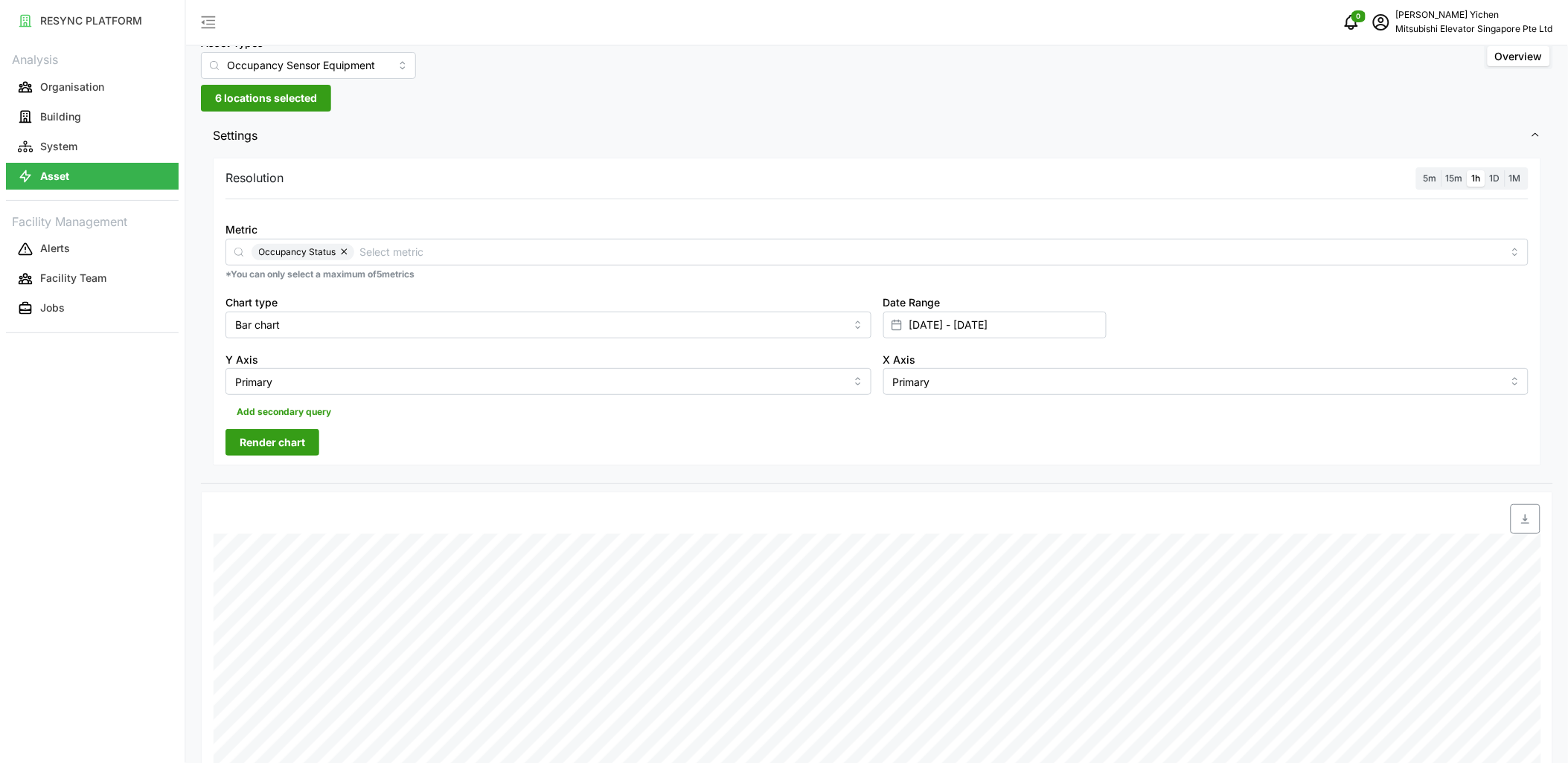
click at [1422, 182] on label "1D" at bounding box center [1496, 178] width 20 height 17
click at [1422, 170] on input "1D" at bounding box center [1486, 170] width 0 height 0
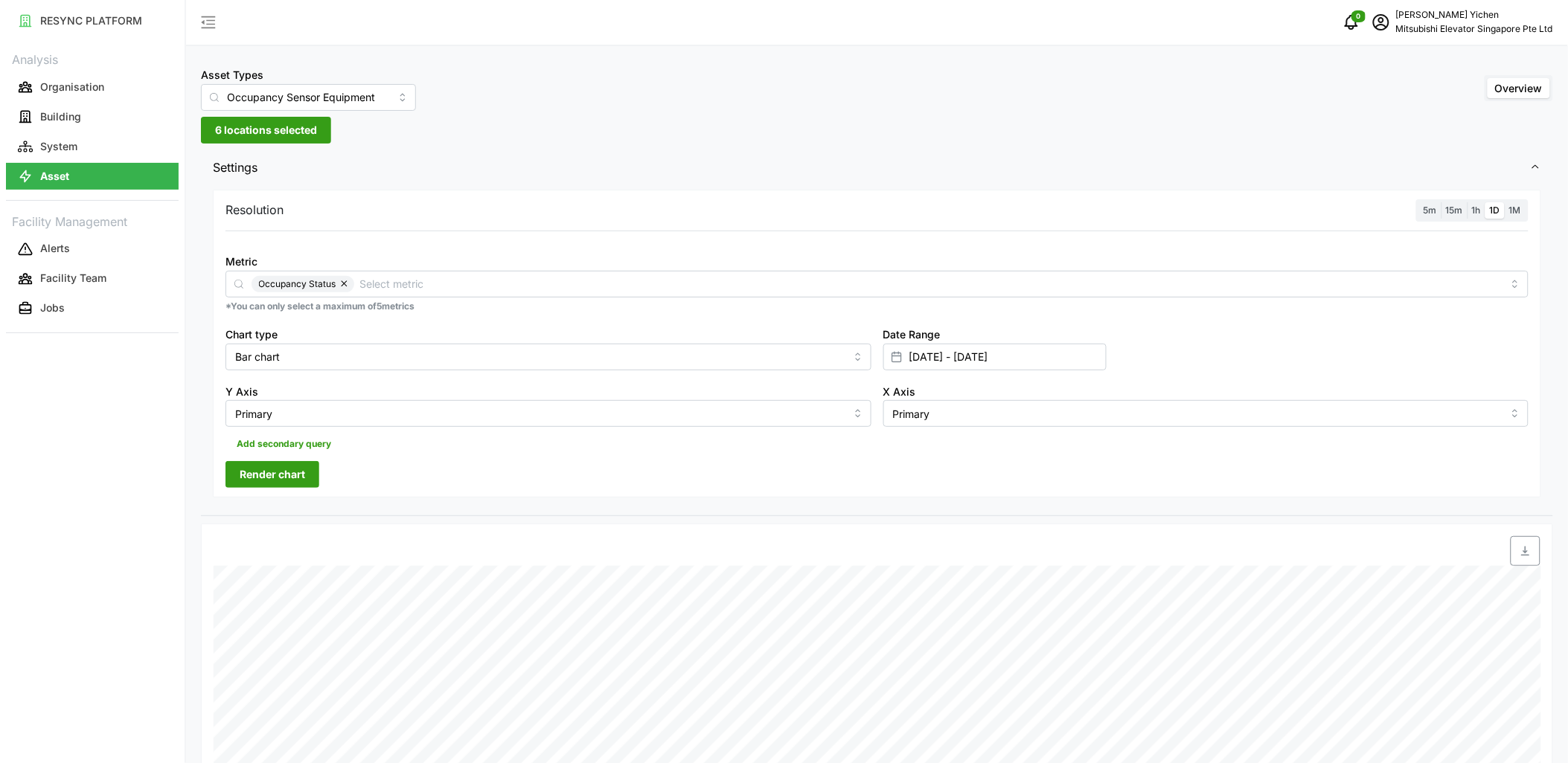
click at [1422, 210] on span "1M" at bounding box center [1515, 210] width 12 height 11
click at [1422, 202] on input "1M" at bounding box center [1505, 202] width 0 height 0
click at [287, 481] on span "Render chart" at bounding box center [272, 474] width 65 height 25
click at [1422, 209] on span "1D" at bounding box center [1496, 210] width 11 height 11
click at [1422, 202] on input "1D" at bounding box center [1486, 202] width 0 height 0
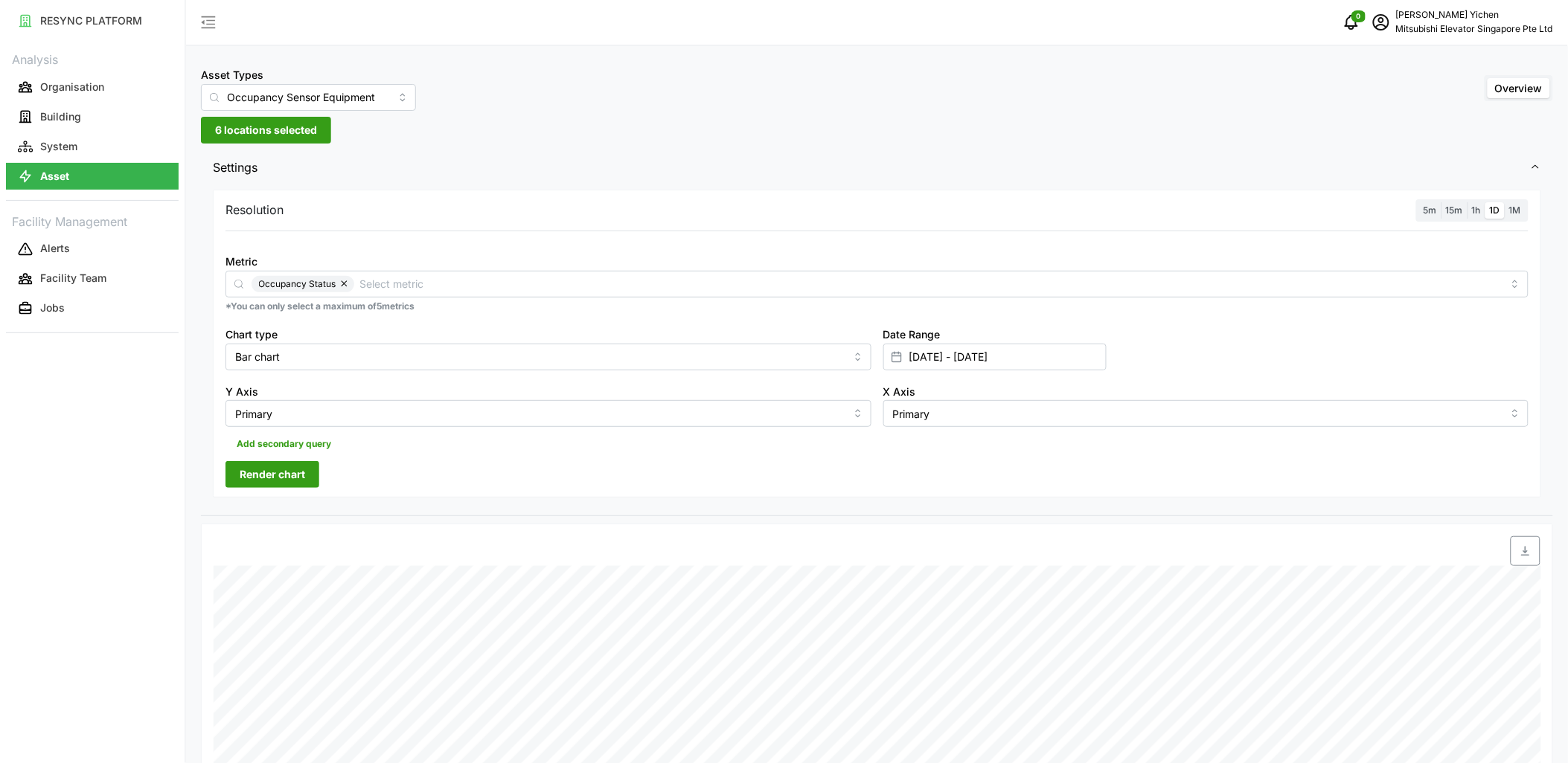
click at [298, 469] on span "Render chart" at bounding box center [272, 474] width 65 height 25
click at [1422, 207] on span "1h" at bounding box center [1477, 210] width 9 height 11
click at [1422, 202] on input "1h" at bounding box center [1468, 202] width 0 height 0
click at [251, 471] on span "Render chart" at bounding box center [272, 474] width 65 height 25
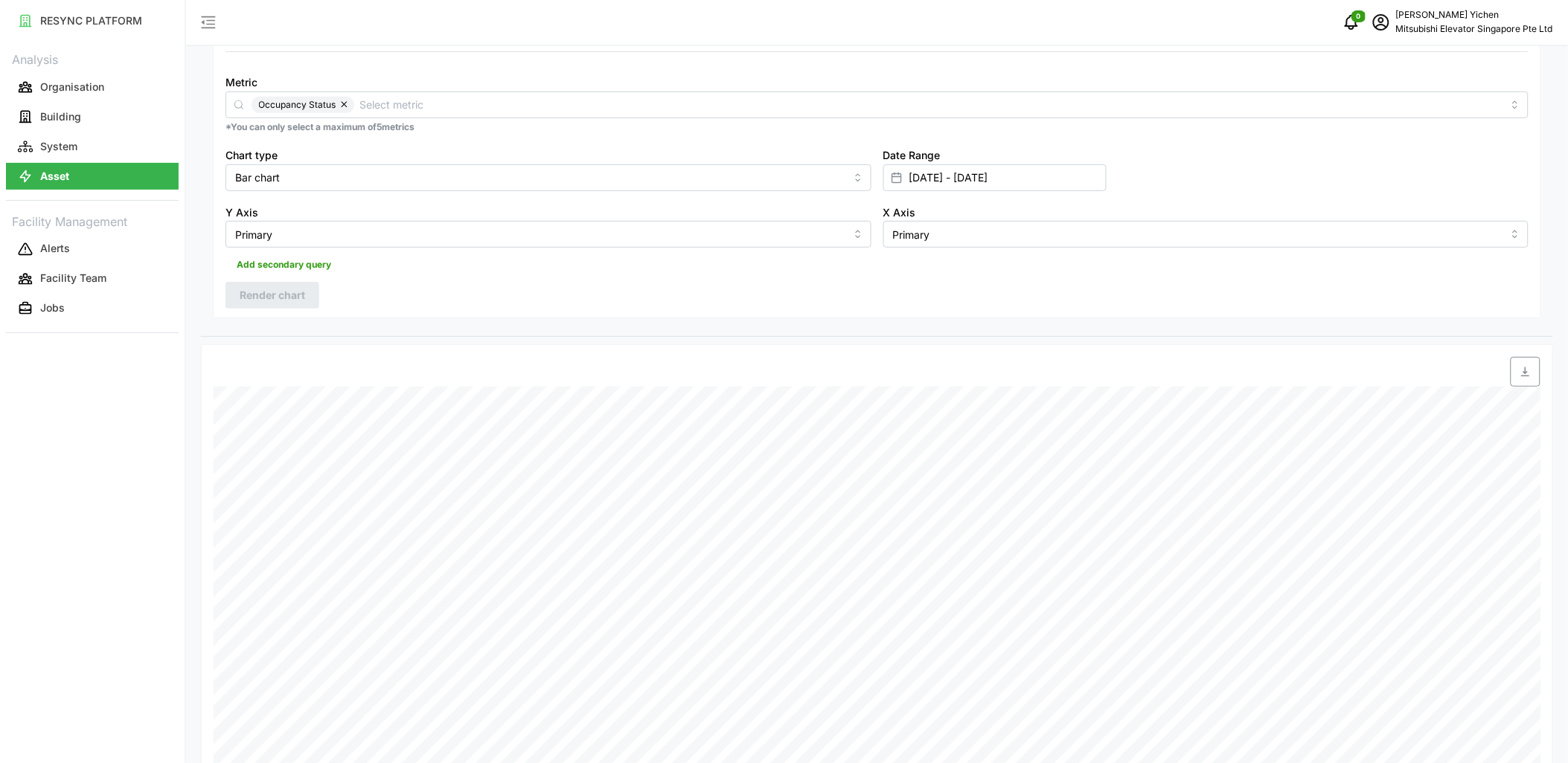
scroll to position [445, 0]
